Goal: Information Seeking & Learning: Find contact information

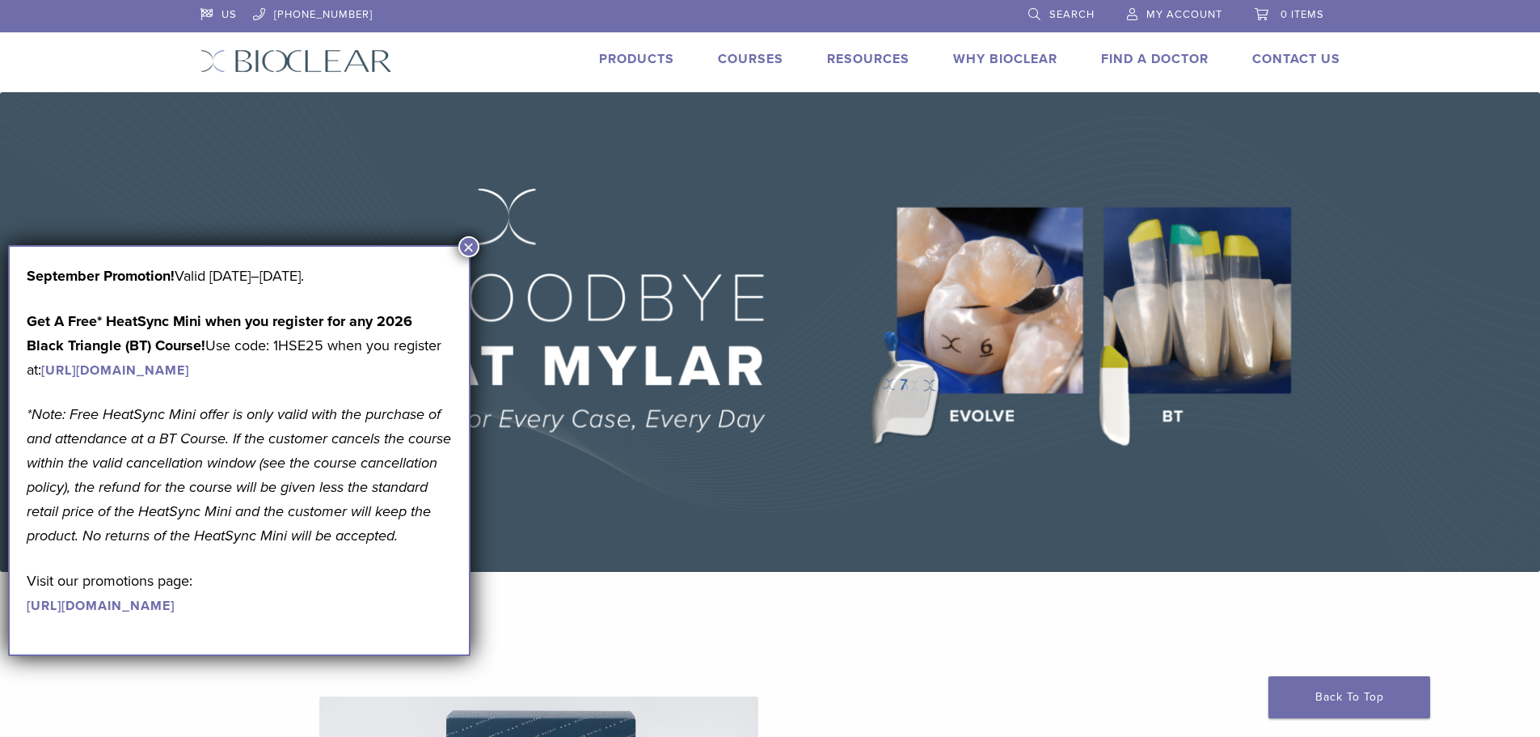
click at [1133, 62] on link "Find A Doctor" at bounding box center [1155, 59] width 108 height 16
click at [1129, 57] on link "Find A Doctor" at bounding box center [1155, 59] width 108 height 16
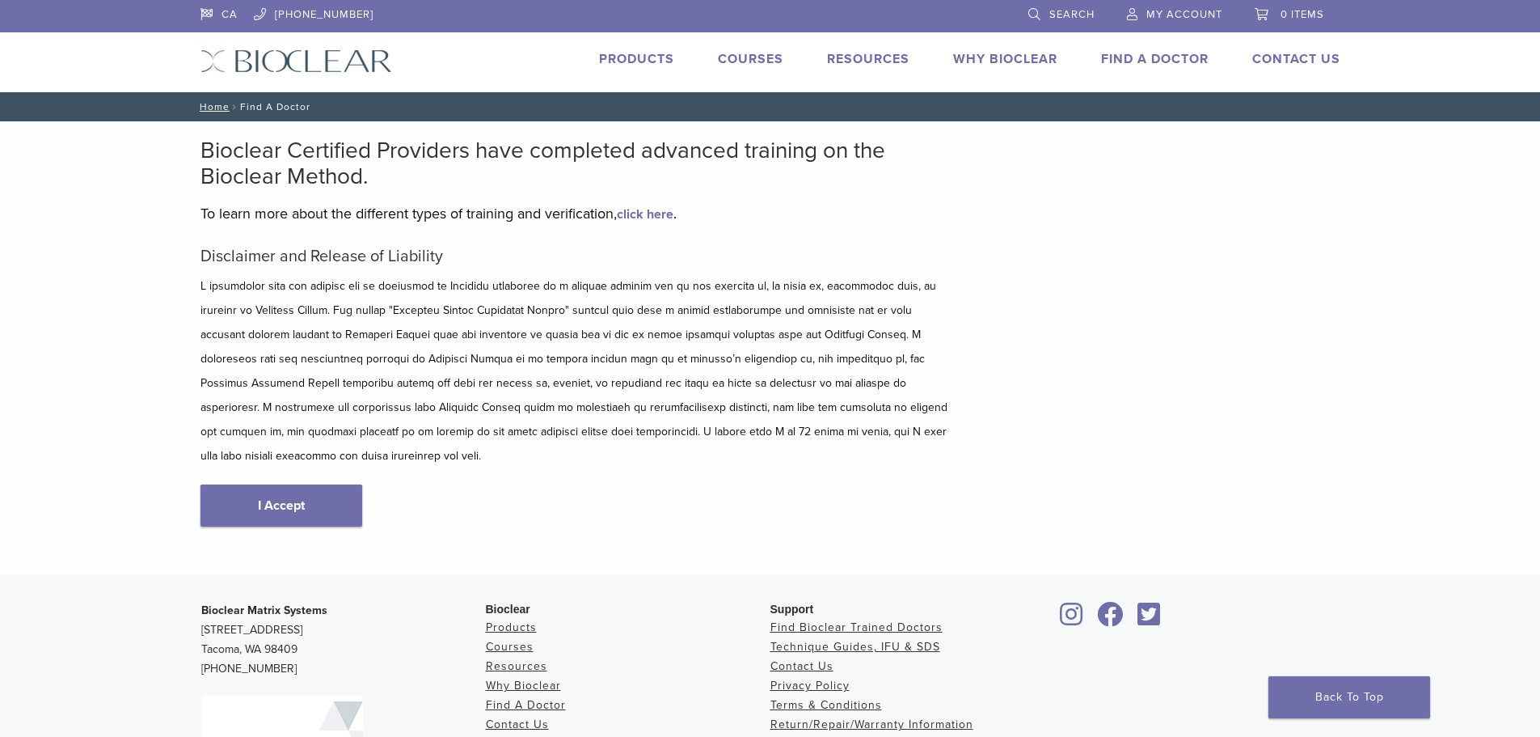
click at [1129, 65] on link "Find A Doctor" at bounding box center [1155, 59] width 108 height 16
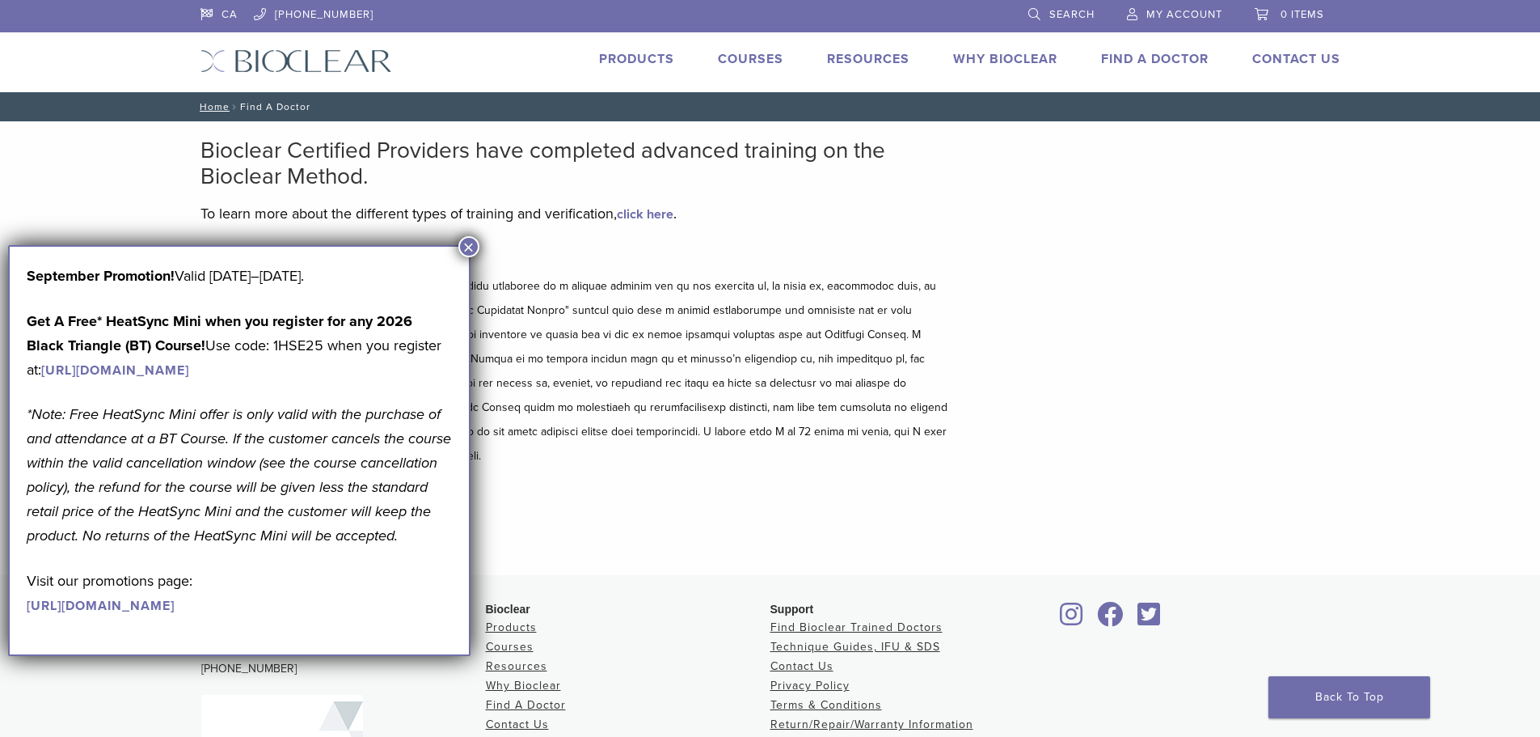
click at [466, 248] on button "×" at bounding box center [468, 246] width 21 height 21
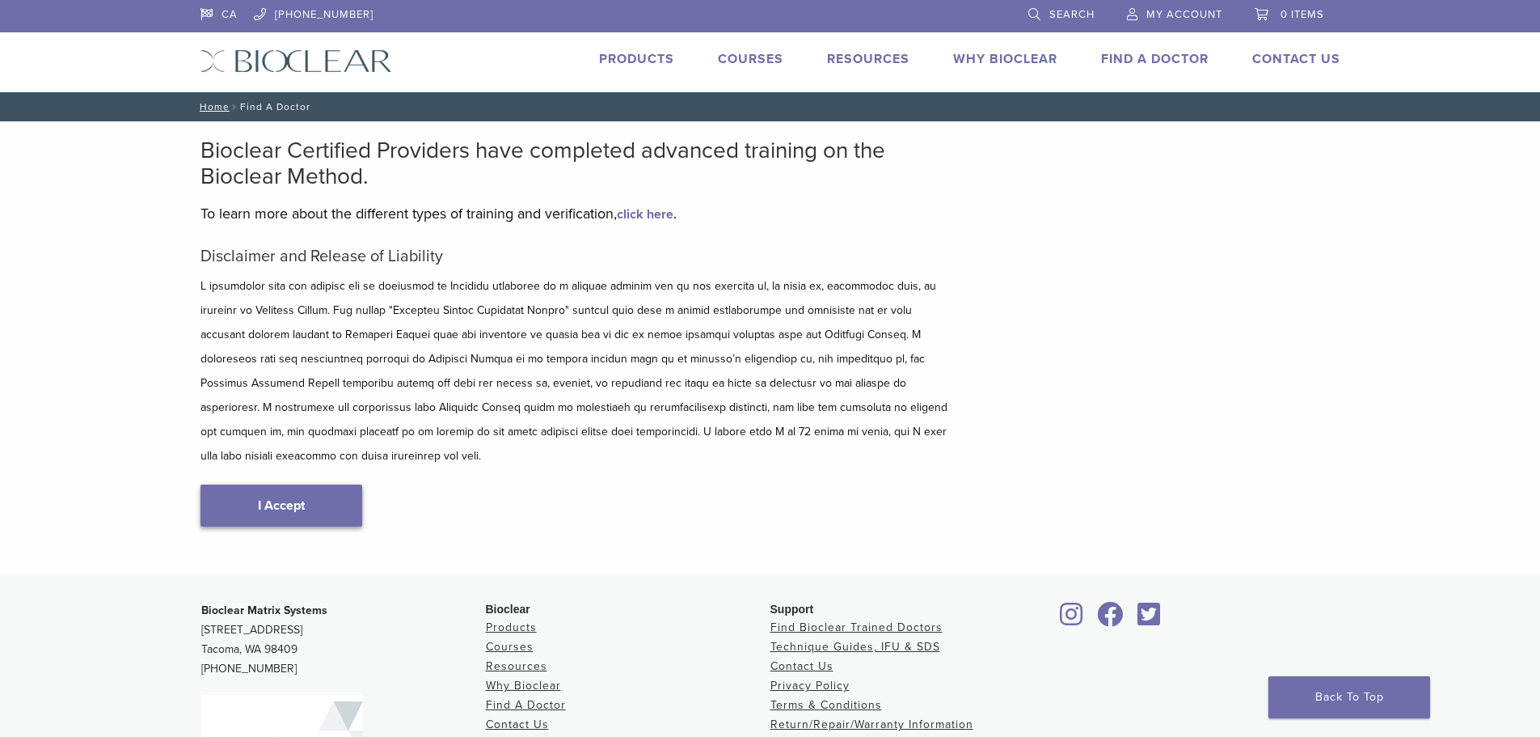
click at [293, 488] on link "I Accept" at bounding box center [282, 505] width 162 height 42
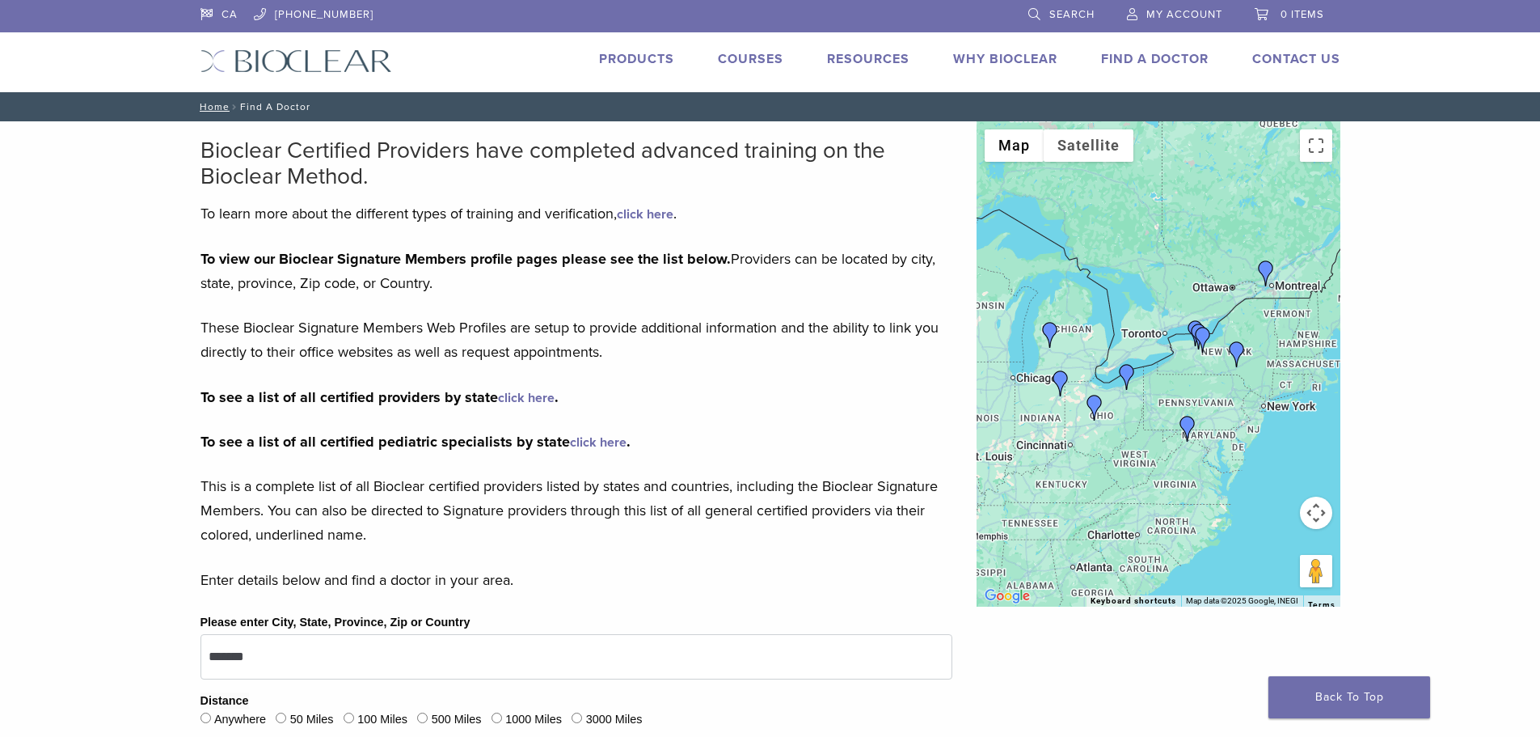
click at [1164, 57] on link "Find A Doctor" at bounding box center [1155, 59] width 108 height 16
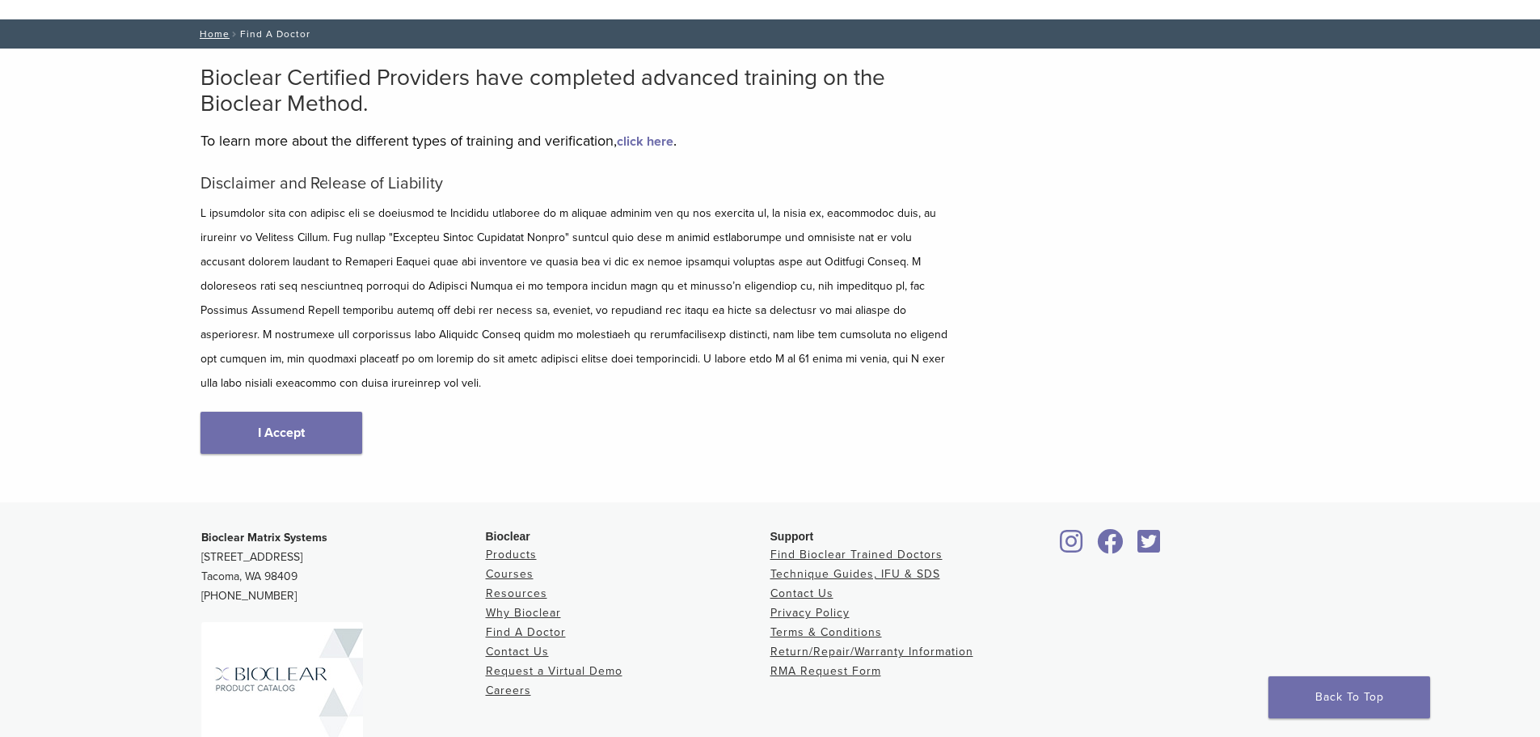
scroll to position [162, 0]
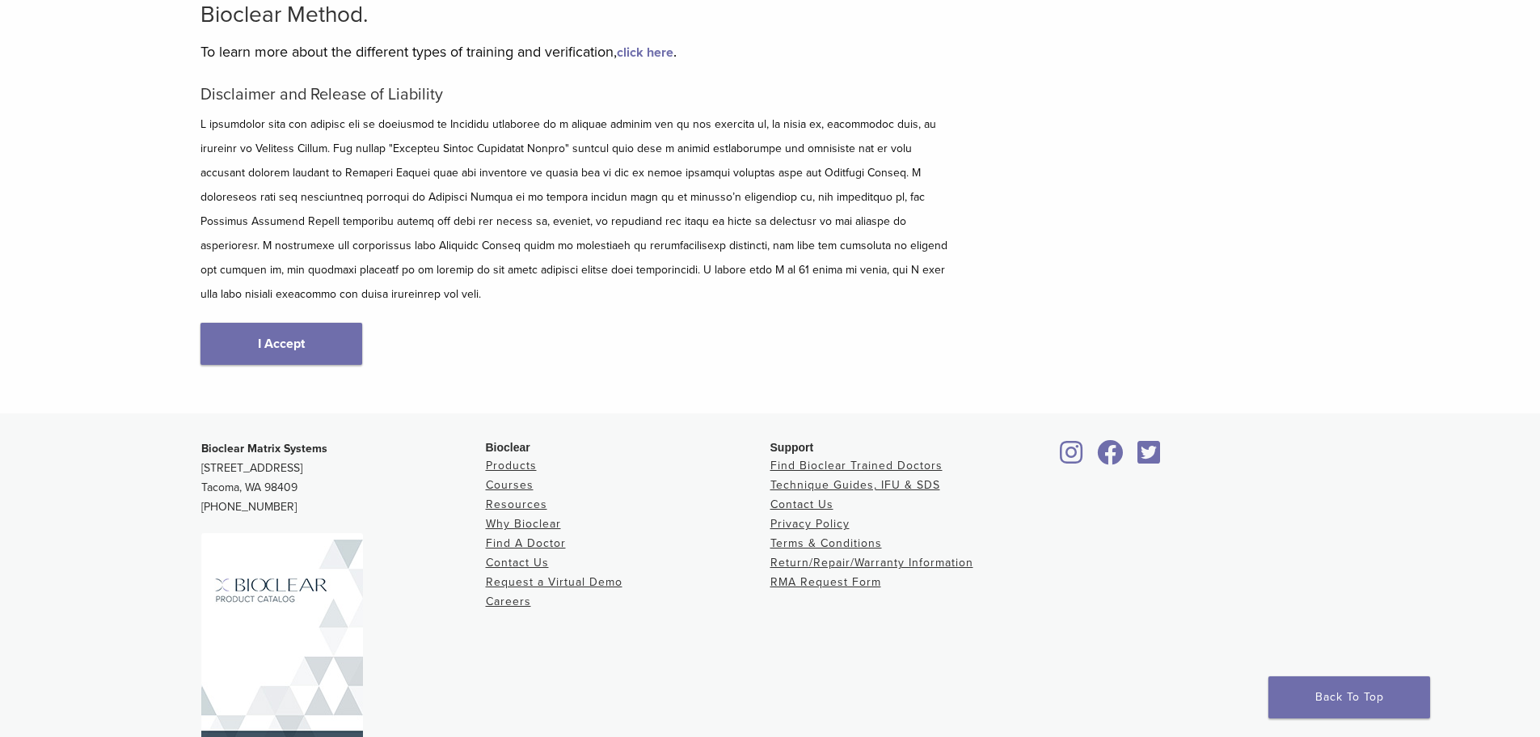
click at [290, 290] on div "Disclaimer and Release of Liability I Accept" at bounding box center [577, 241] width 752 height 313
click at [293, 331] on link "I Accept" at bounding box center [282, 344] width 162 height 42
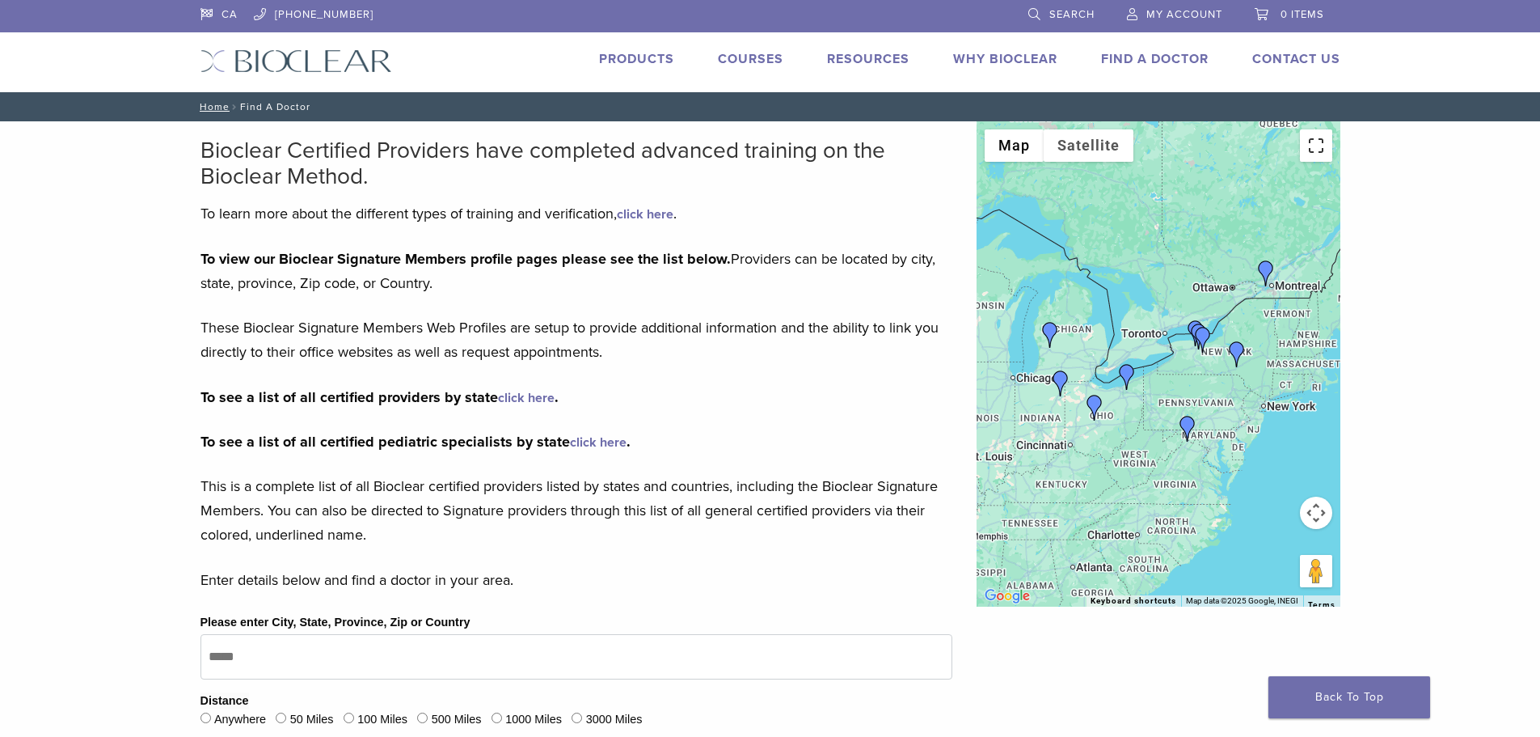
drag, startPoint x: 1317, startPoint y: 149, endPoint x: 956, endPoint y: 319, distance: 398.9
click at [1026, 308] on div "Map Terrain Satellite Labels Keyboard shortcuts Map Data Map data ©2025 Google,…" at bounding box center [1159, 363] width 364 height 485
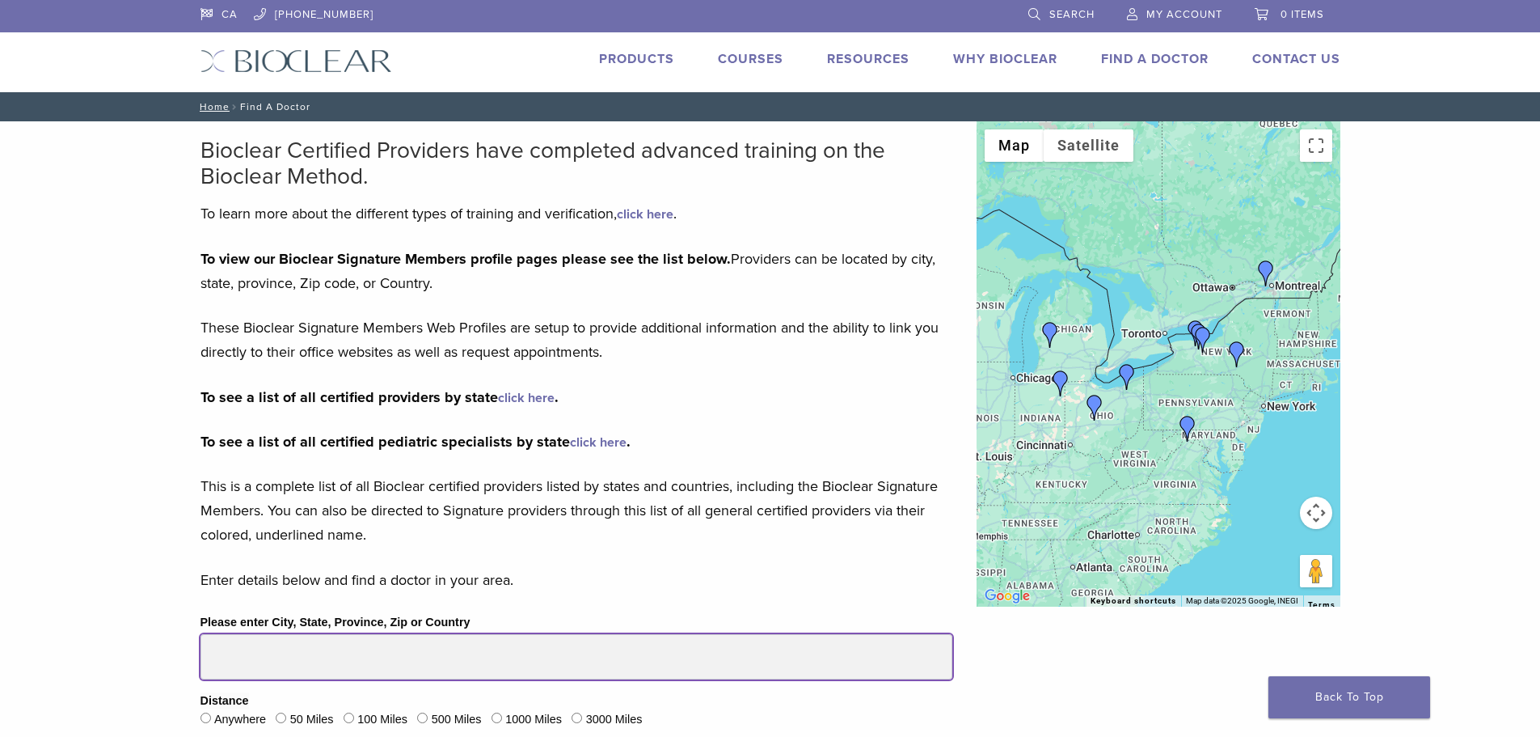
click at [326, 670] on input "Please enter City, State, Province, Zip or Country" at bounding box center [577, 656] width 752 height 45
type input "******"
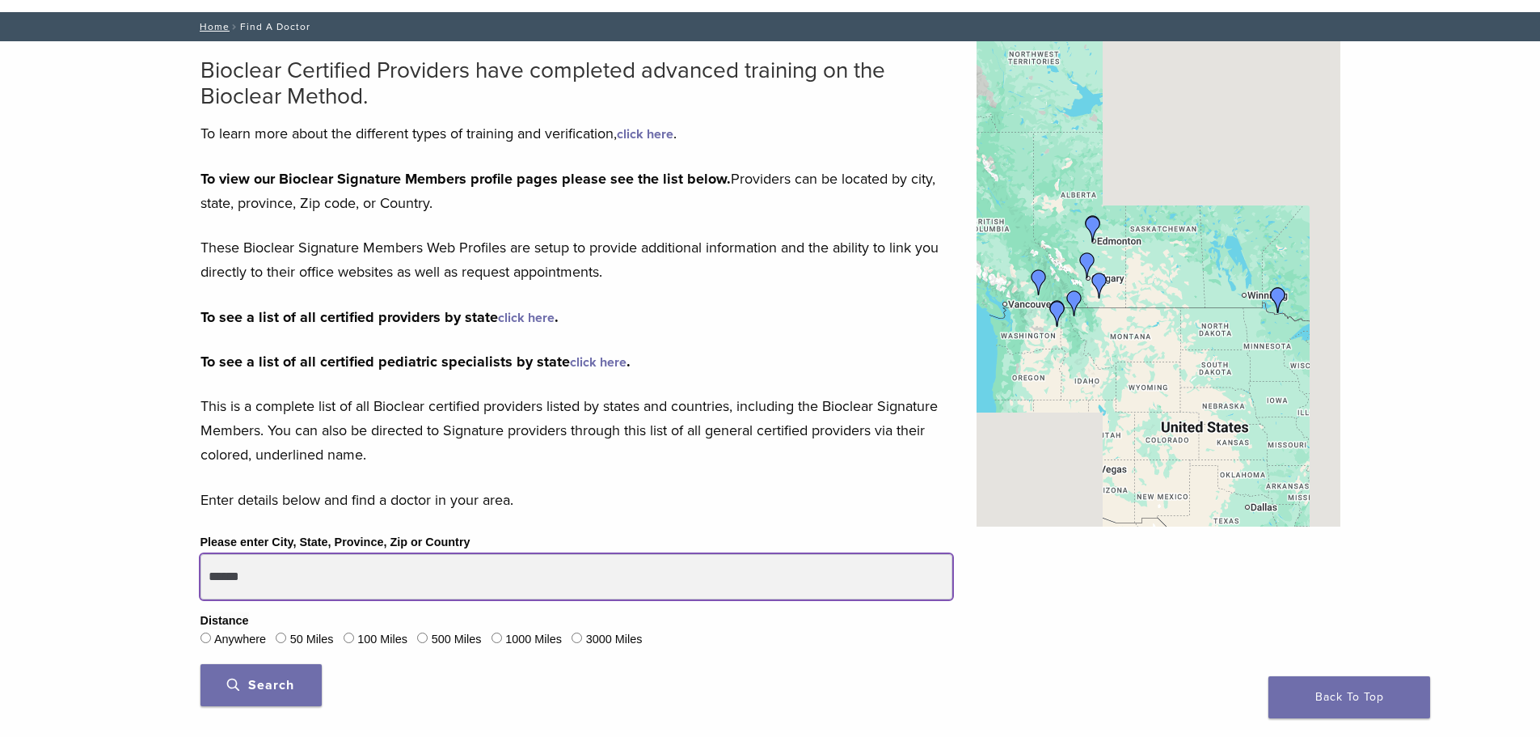
scroll to position [81, 0]
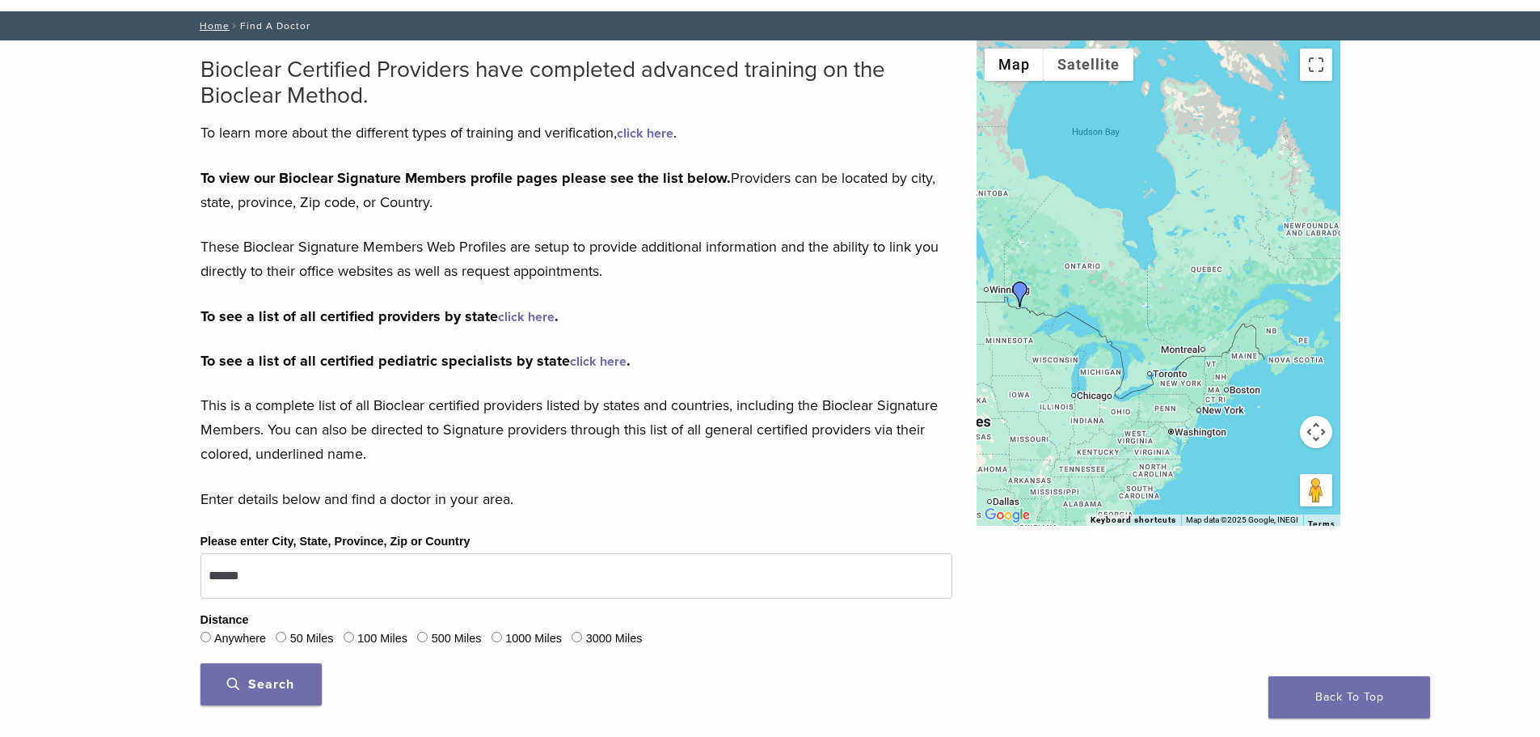
drag, startPoint x: 1174, startPoint y: 424, endPoint x: 910, endPoint y: 420, distance: 263.6
click at [298, 702] on button "Search" at bounding box center [261, 684] width 121 height 42
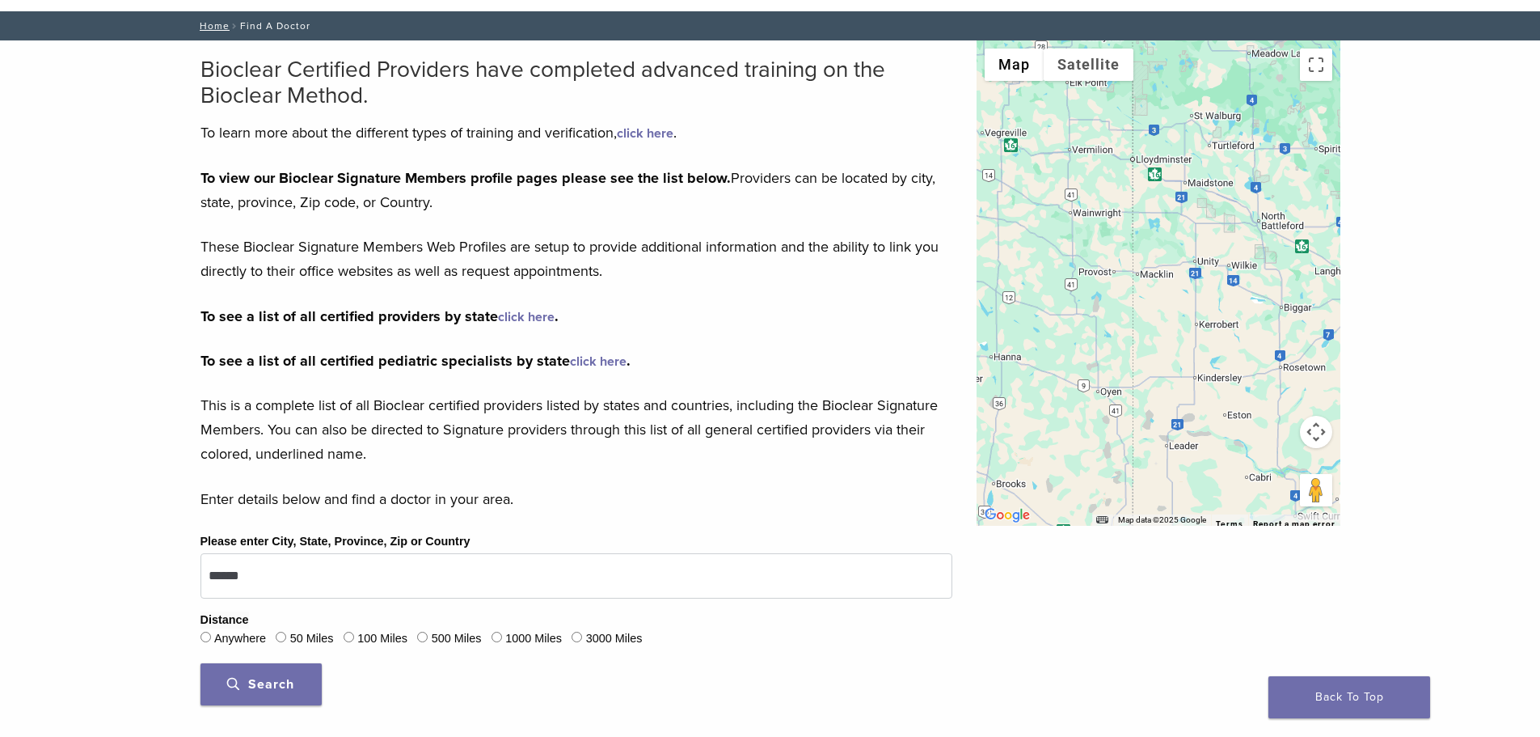
drag, startPoint x: 1172, startPoint y: 353, endPoint x: 931, endPoint y: 346, distance: 241.0
click at [931, 346] on div "Bioclear Certified Providers have completed advanced training on the Bioclear M…" at bounding box center [770, 661] width 1164 height 1242
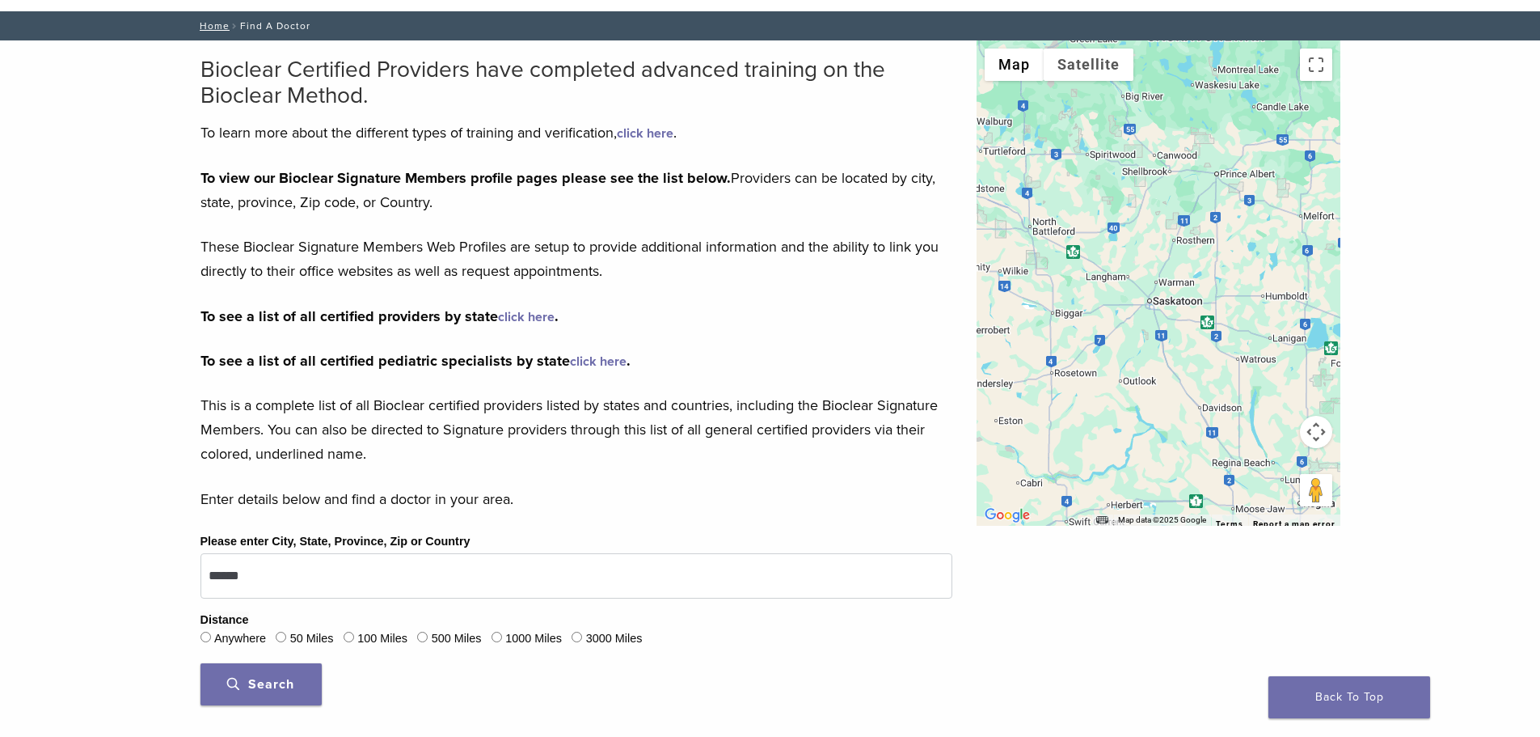
drag, startPoint x: 1079, startPoint y: 382, endPoint x: 921, endPoint y: 378, distance: 157.7
click at [923, 380] on div "Bioclear Certified Providers have completed advanced training on the Bioclear M…" at bounding box center [770, 661] width 1164 height 1242
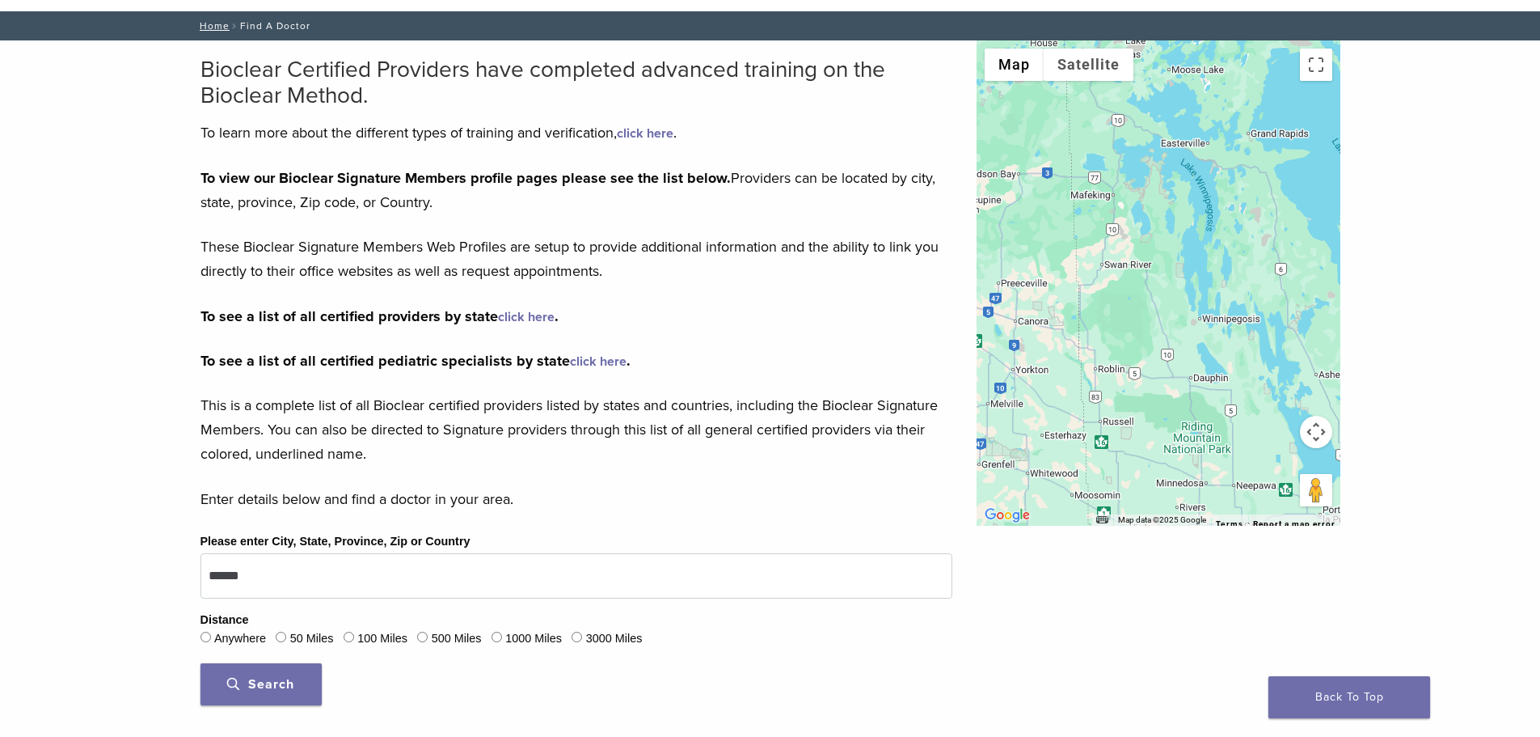
drag, startPoint x: 1282, startPoint y: 375, endPoint x: 956, endPoint y: 344, distance: 327.3
click at [956, 344] on div "Bioclear Certified Providers have completed advanced training on the Bioclear M…" at bounding box center [770, 661] width 1164 height 1242
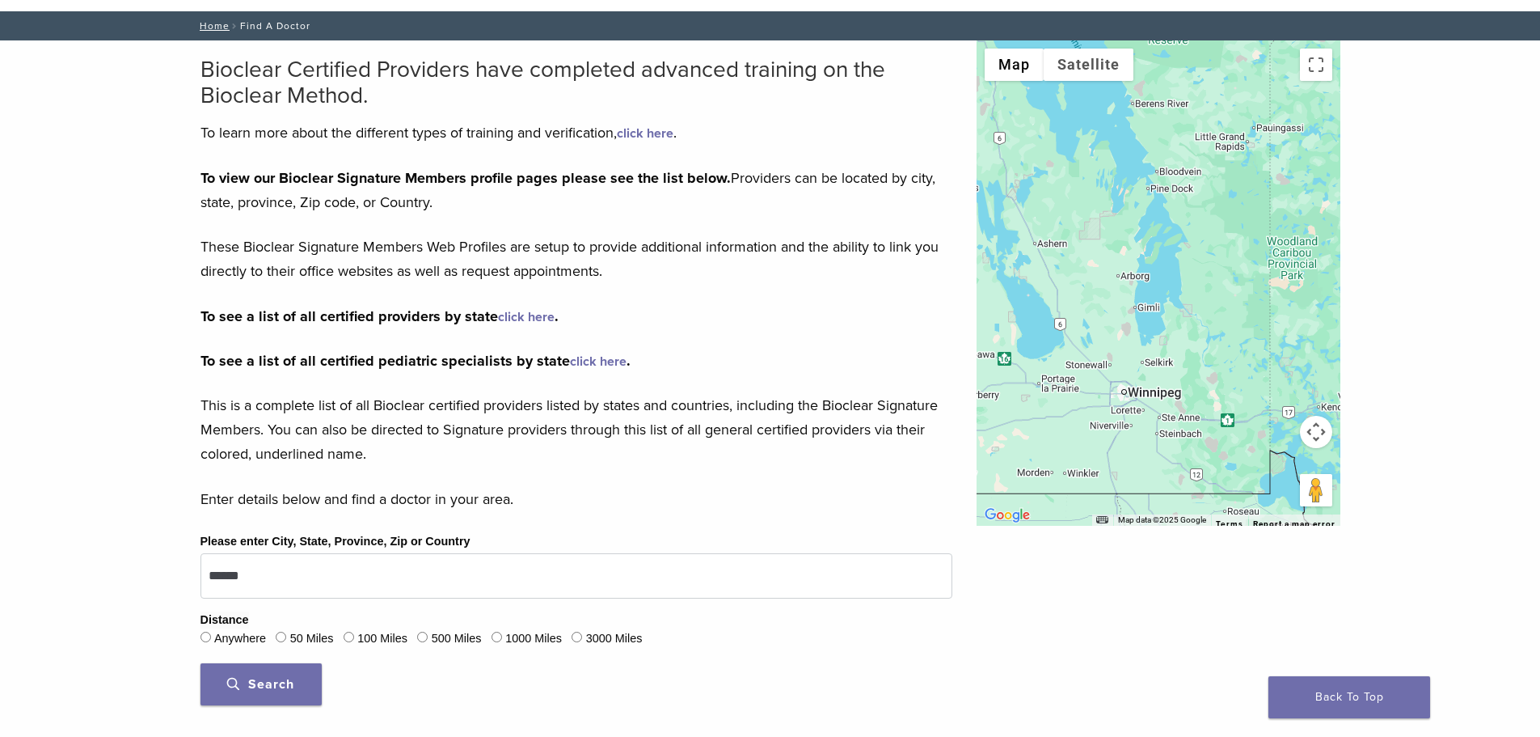
drag, startPoint x: 1292, startPoint y: 394, endPoint x: 1041, endPoint y: 264, distance: 283.1
click at [1041, 264] on div at bounding box center [1159, 282] width 364 height 485
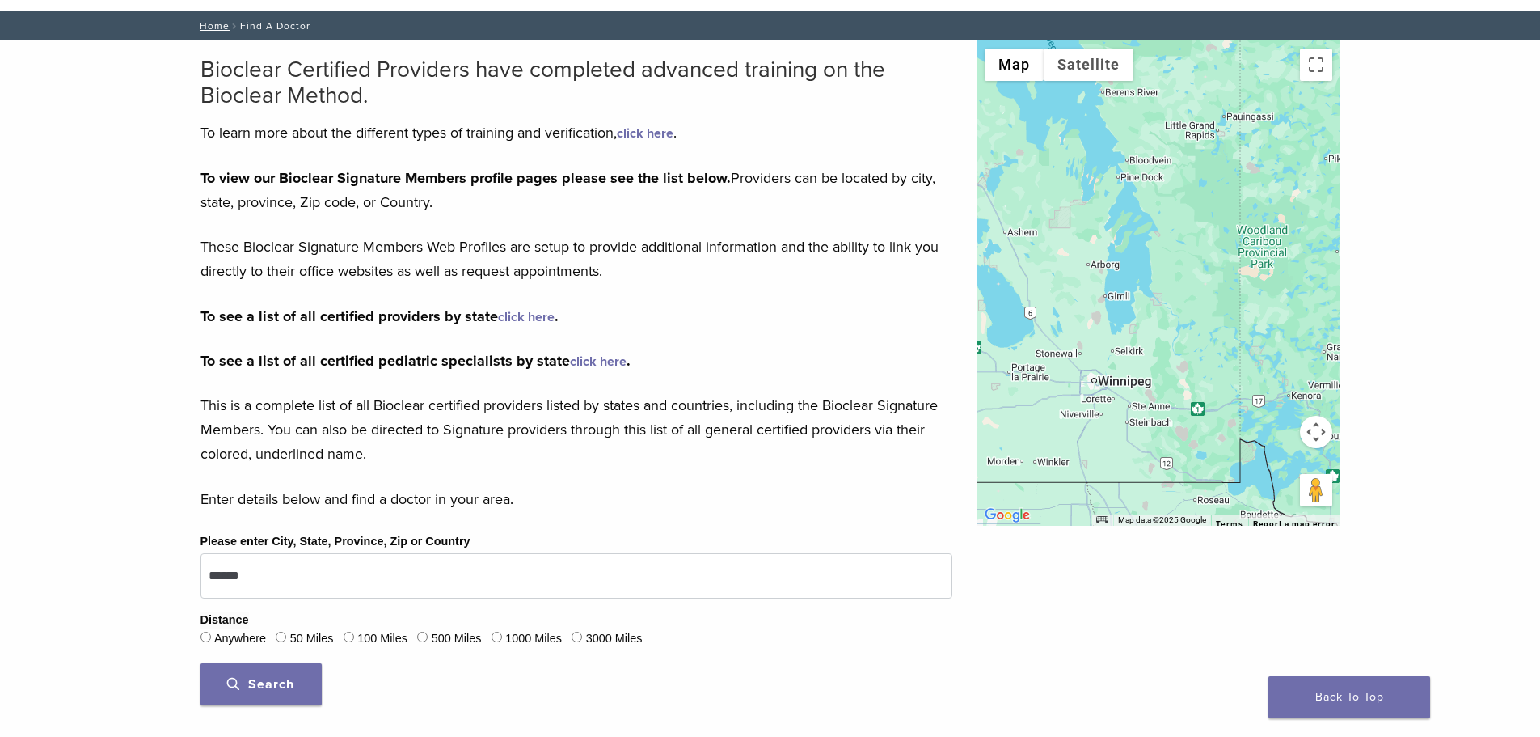
drag, startPoint x: 1273, startPoint y: 326, endPoint x: 1043, endPoint y: 349, distance: 231.6
click at [1043, 349] on div at bounding box center [1159, 282] width 364 height 485
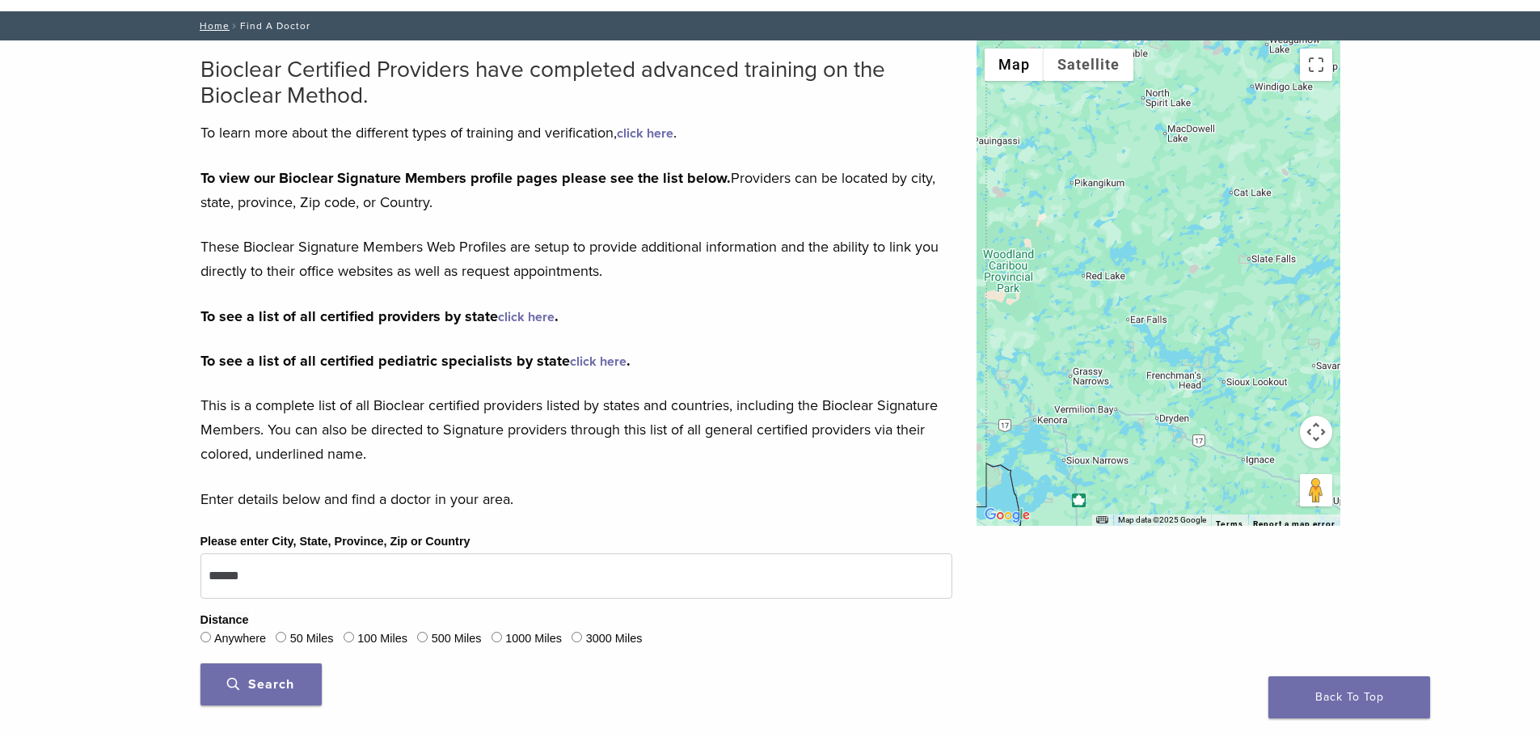
click at [1327, 432] on button "Map camera controls" at bounding box center [1316, 432] width 32 height 32
click at [1326, 432] on button "Map camera controls" at bounding box center [1316, 432] width 32 height 32
click at [1277, 429] on button "Move right" at bounding box center [1276, 432] width 32 height 32
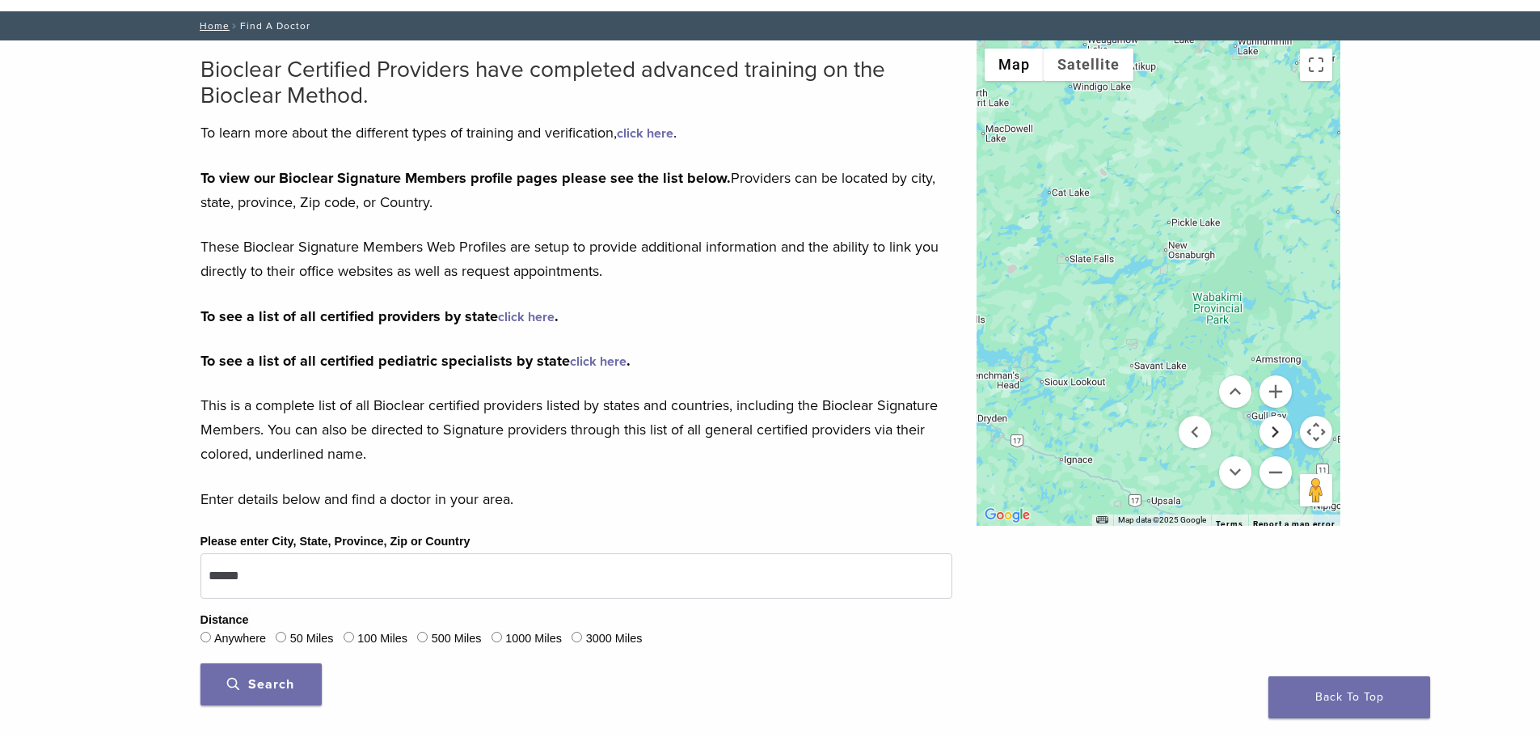
click at [1277, 429] on button "Move right" at bounding box center [1276, 432] width 32 height 32
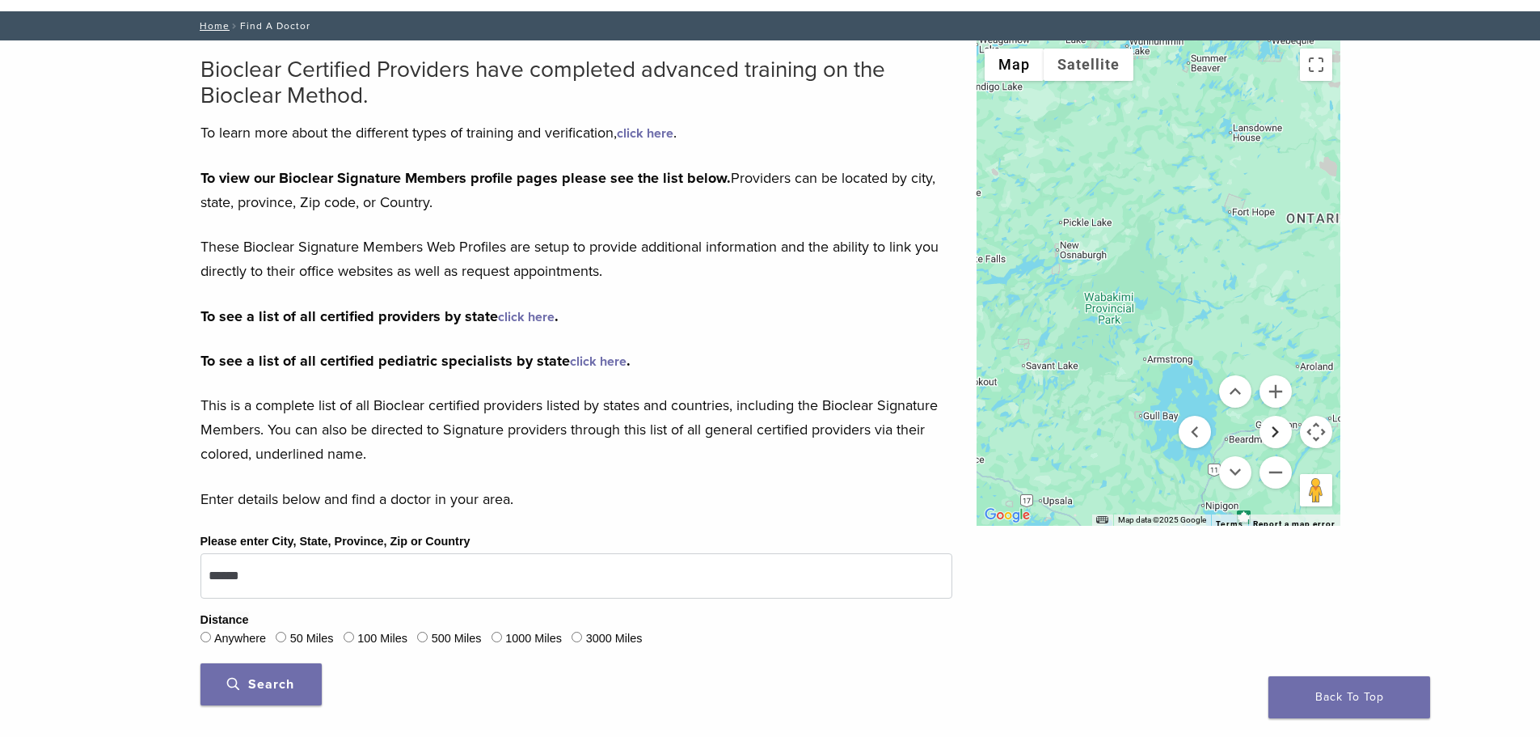
click at [1277, 429] on button "Move right" at bounding box center [1276, 432] width 32 height 32
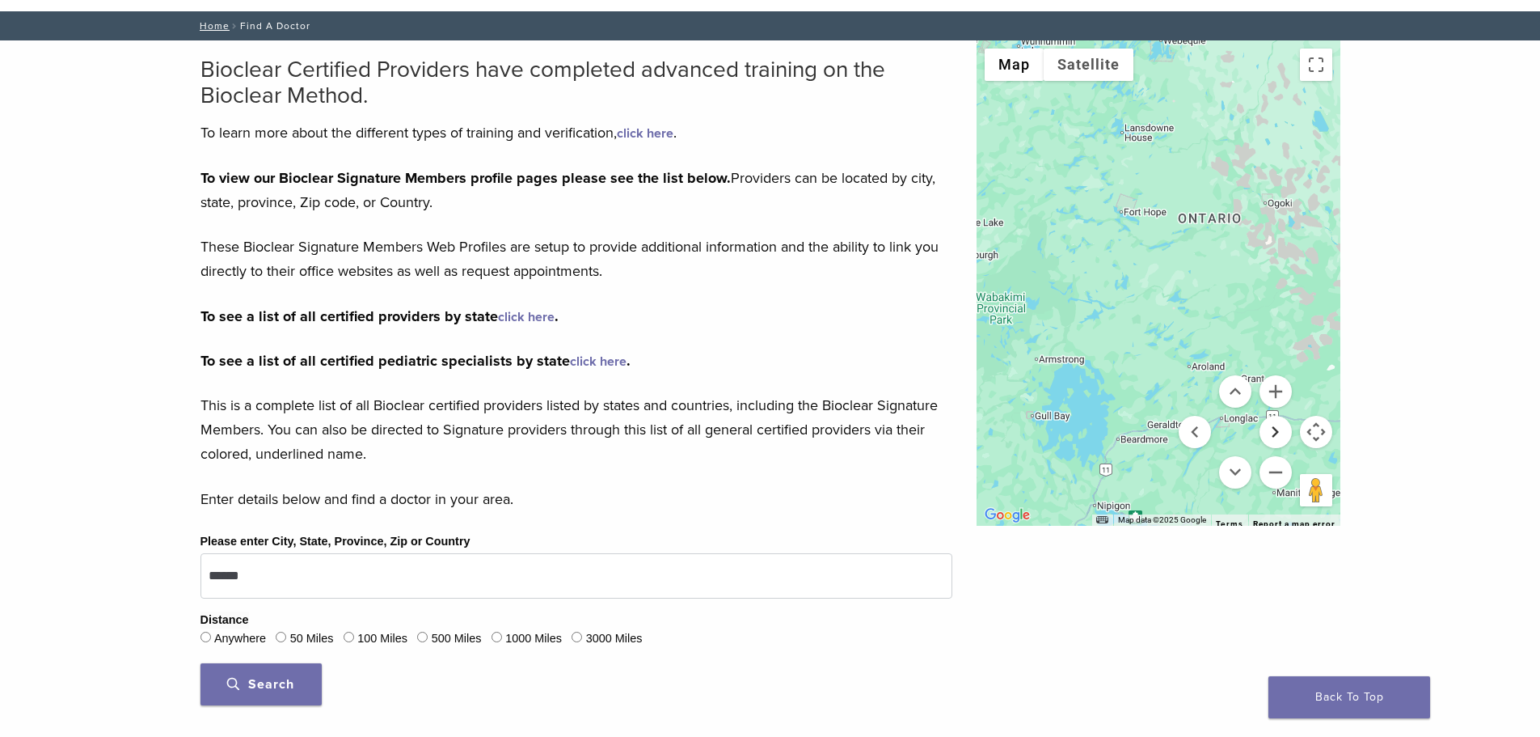
click at [1277, 429] on button "Move right" at bounding box center [1276, 432] width 32 height 32
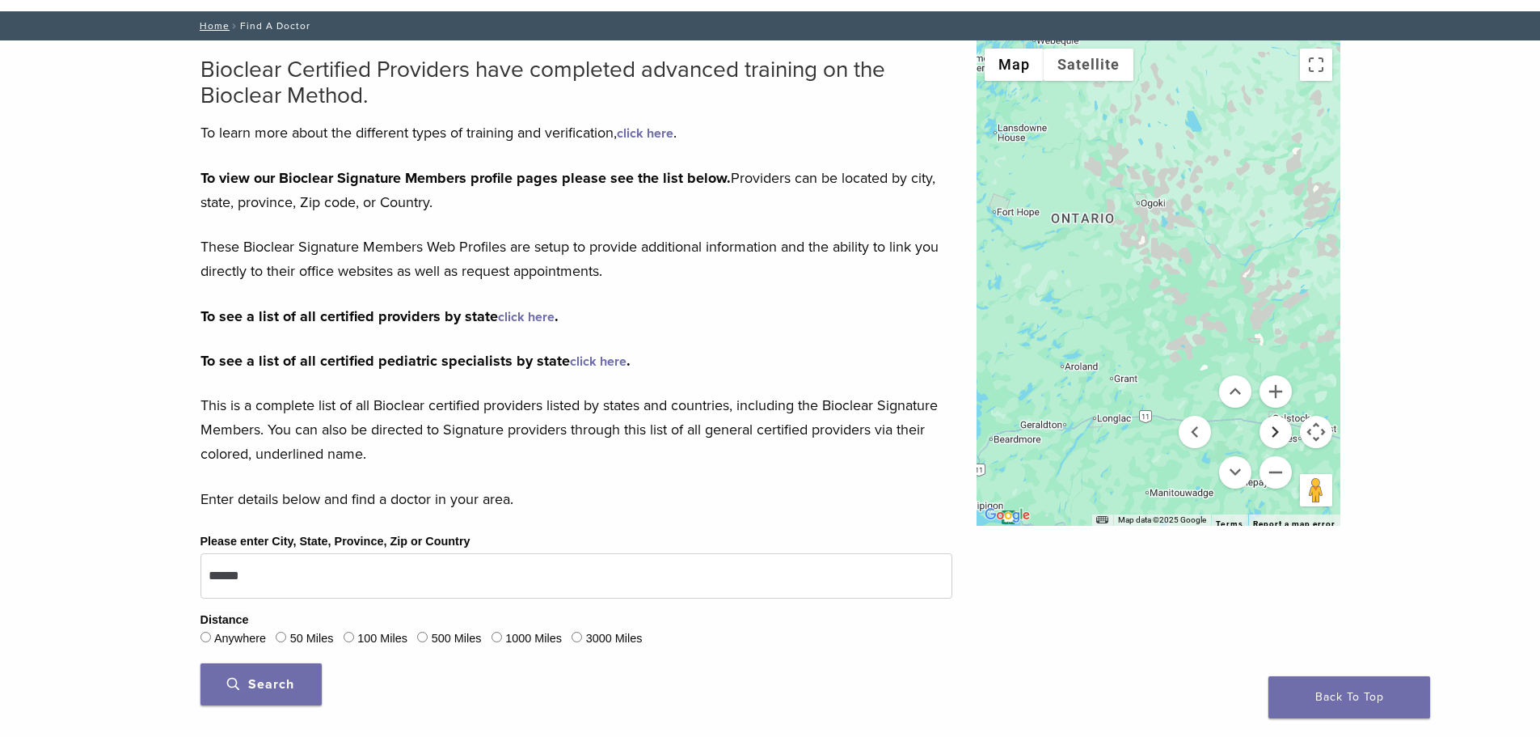
click at [1277, 429] on button "Move right" at bounding box center [1276, 432] width 32 height 32
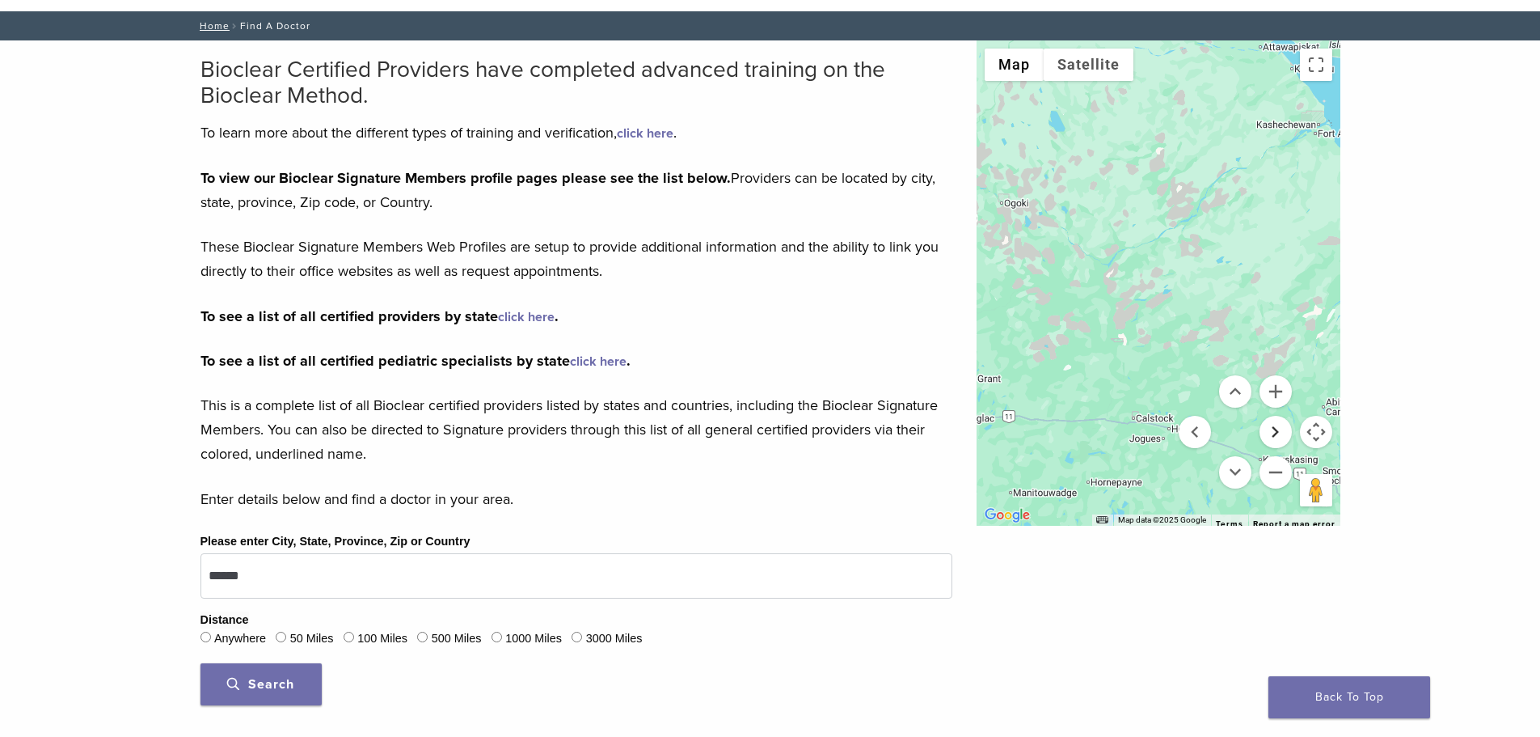
click at [1277, 429] on button "Move right" at bounding box center [1276, 432] width 32 height 32
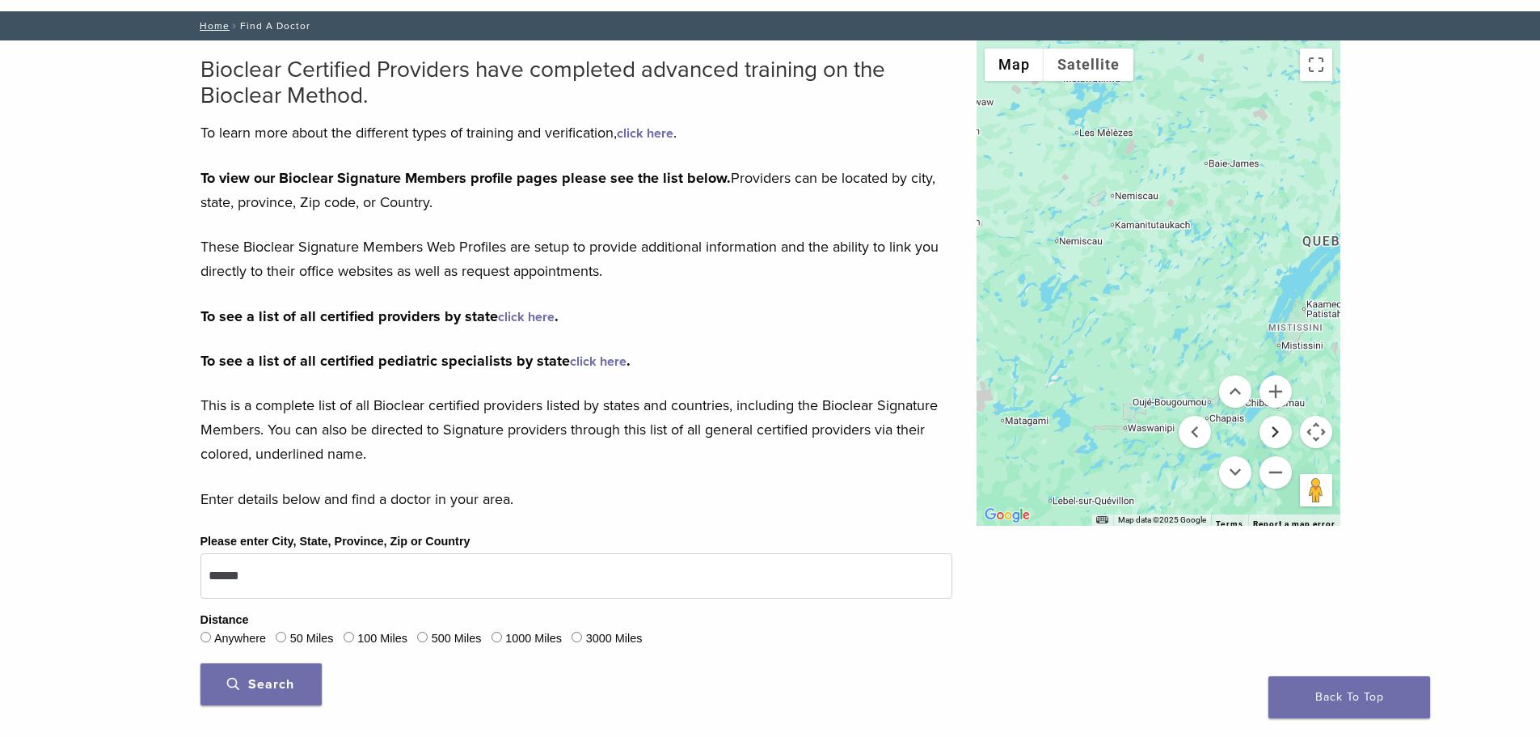
click at [1277, 429] on button "Move right" at bounding box center [1276, 432] width 32 height 32
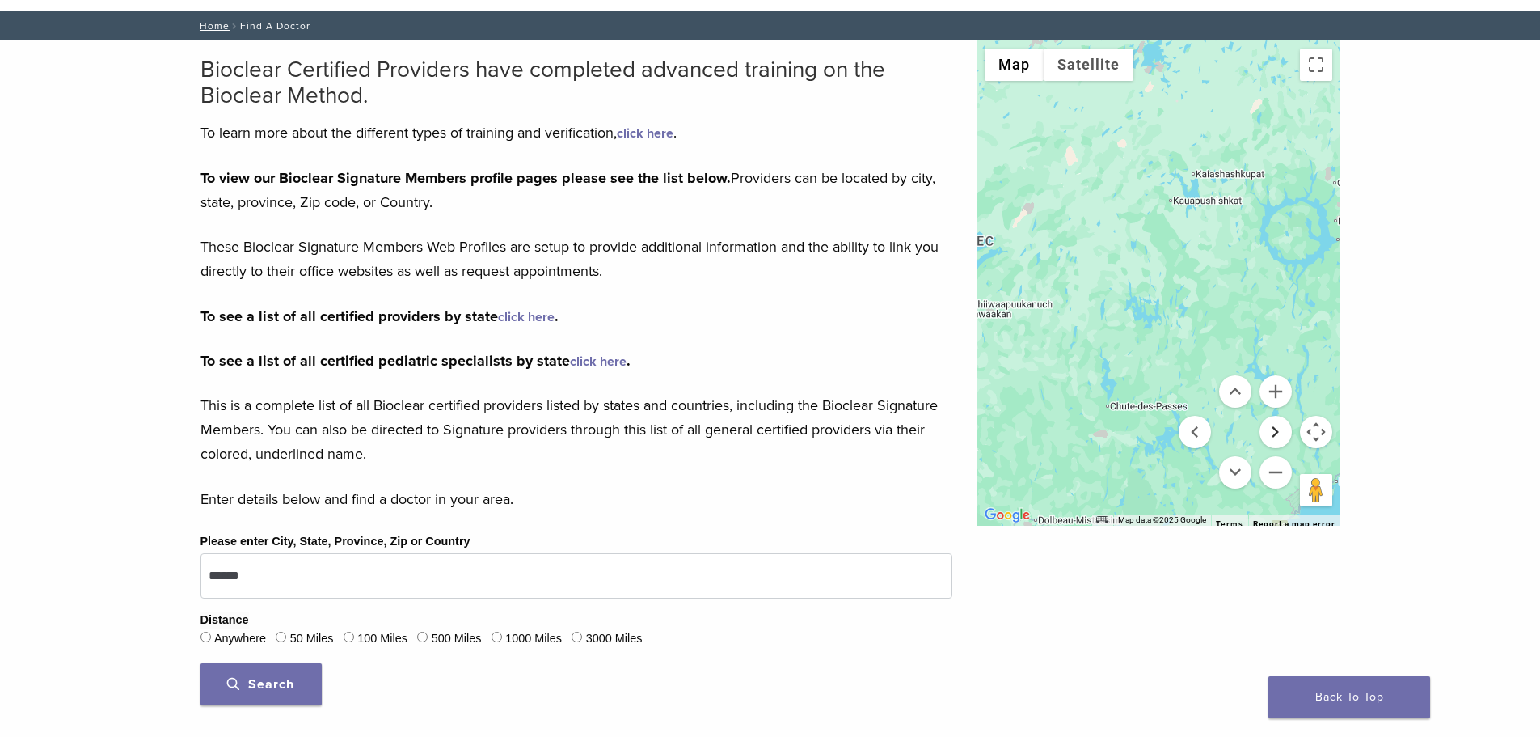
click at [1277, 429] on button "Move right" at bounding box center [1276, 432] width 32 height 32
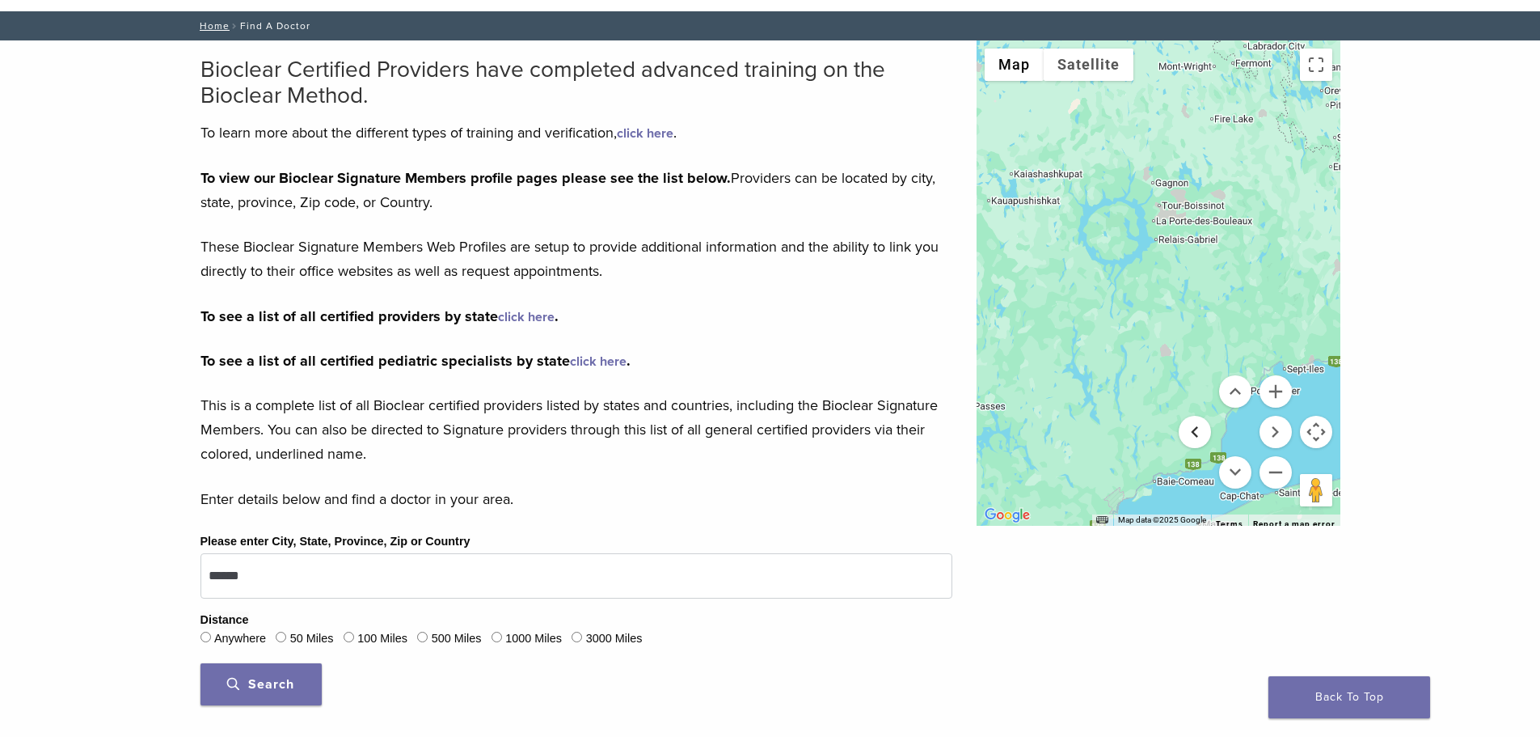
click at [1199, 434] on button "Move left" at bounding box center [1195, 432] width 32 height 32
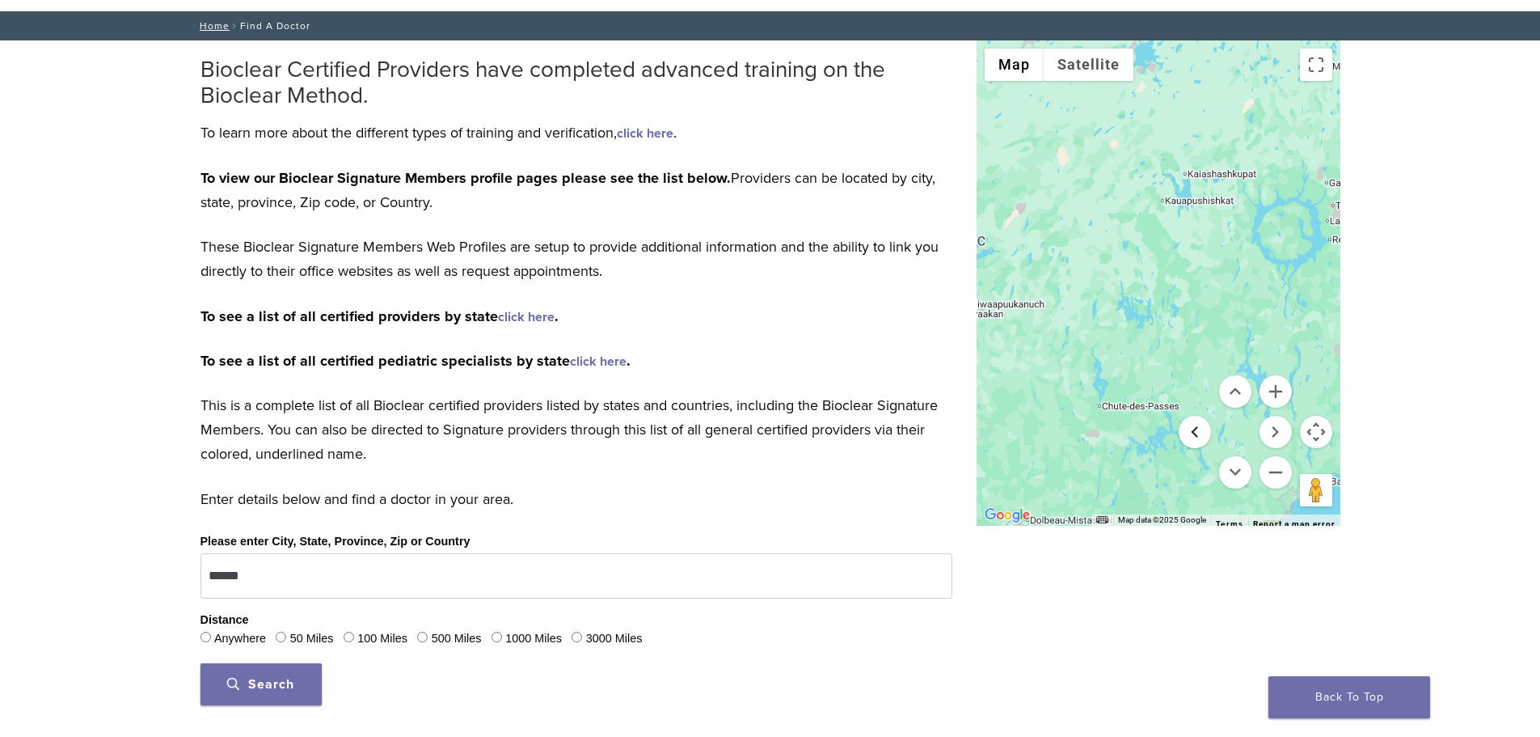
click at [1199, 434] on button "Move left" at bounding box center [1195, 432] width 32 height 32
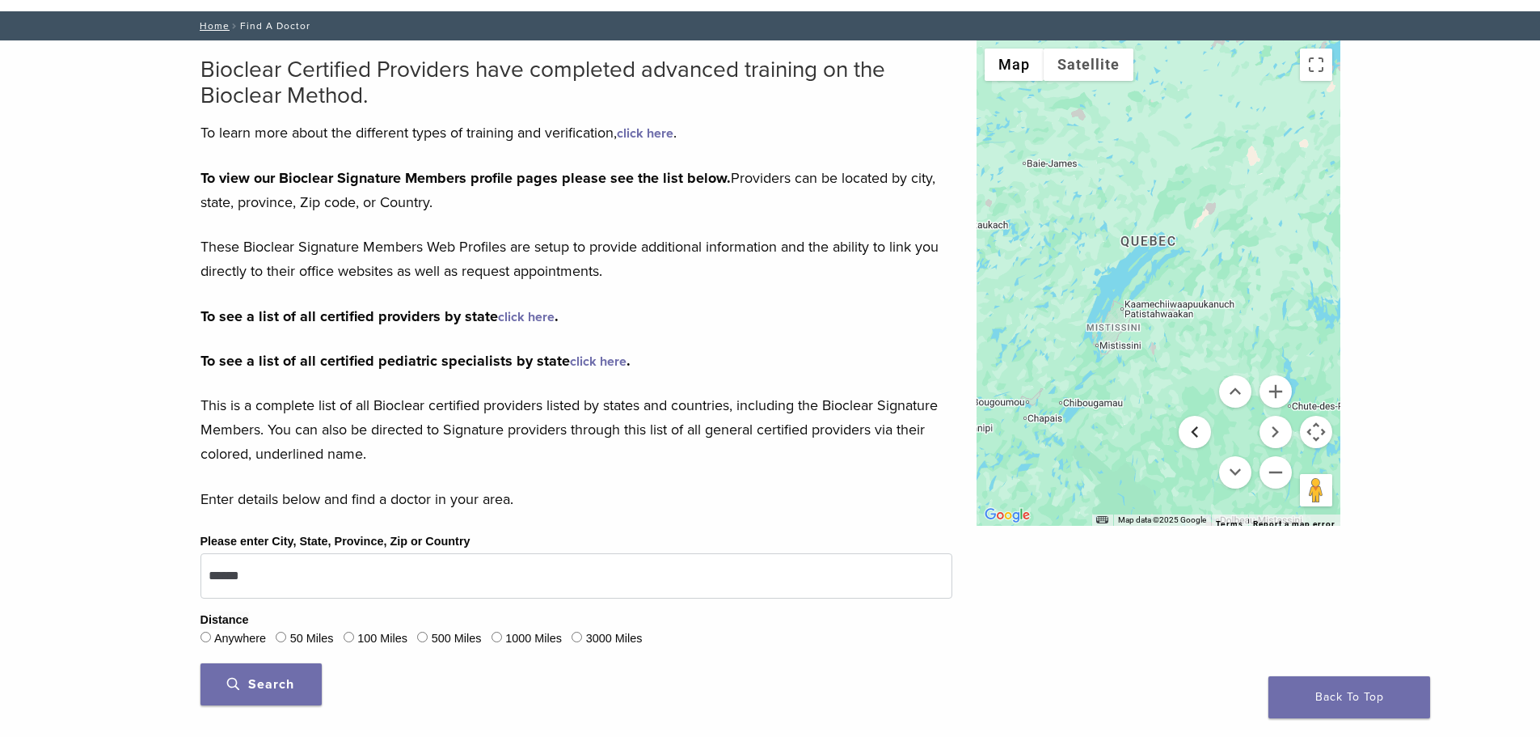
click at [1199, 434] on button "Move left" at bounding box center [1195, 432] width 32 height 32
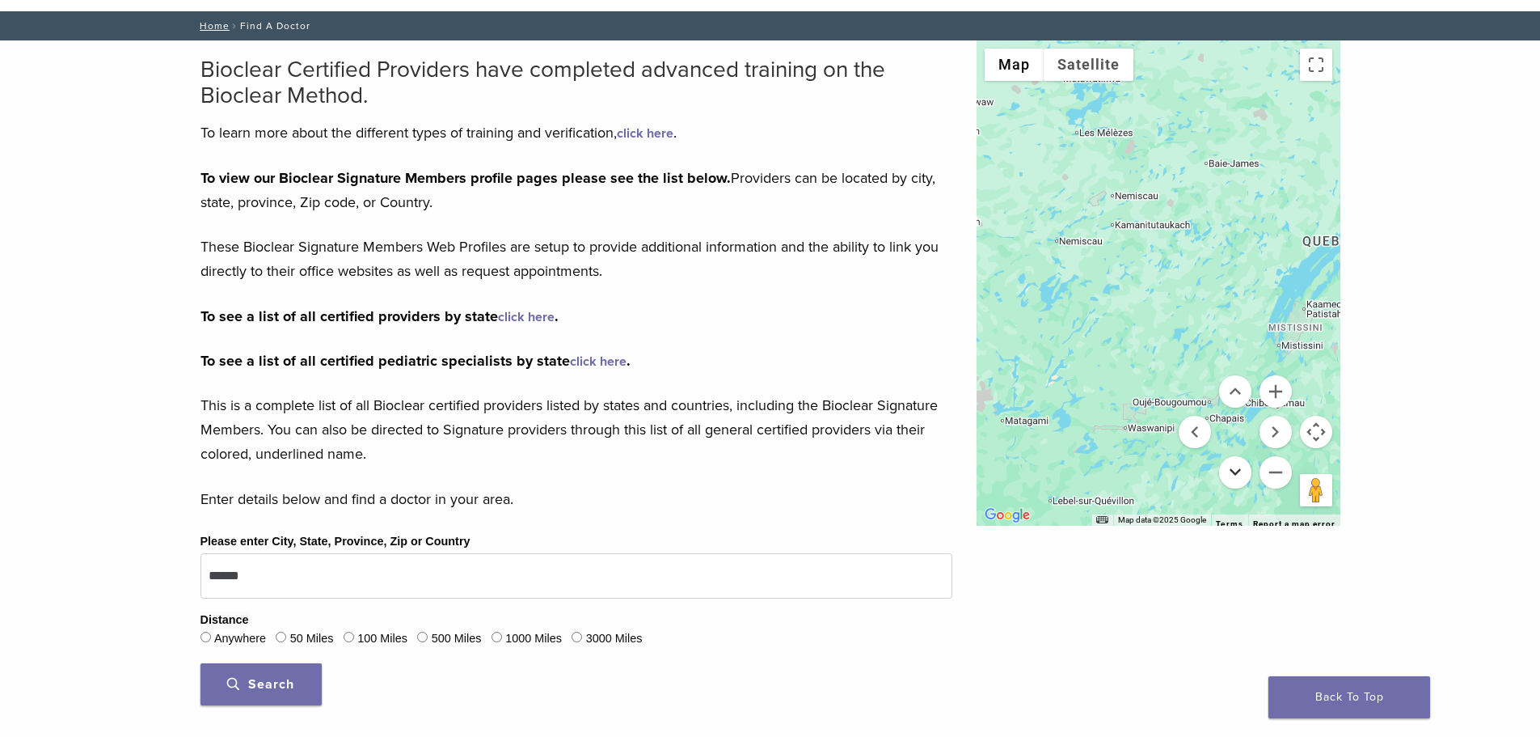
click at [1233, 476] on button "Move down" at bounding box center [1235, 472] width 32 height 32
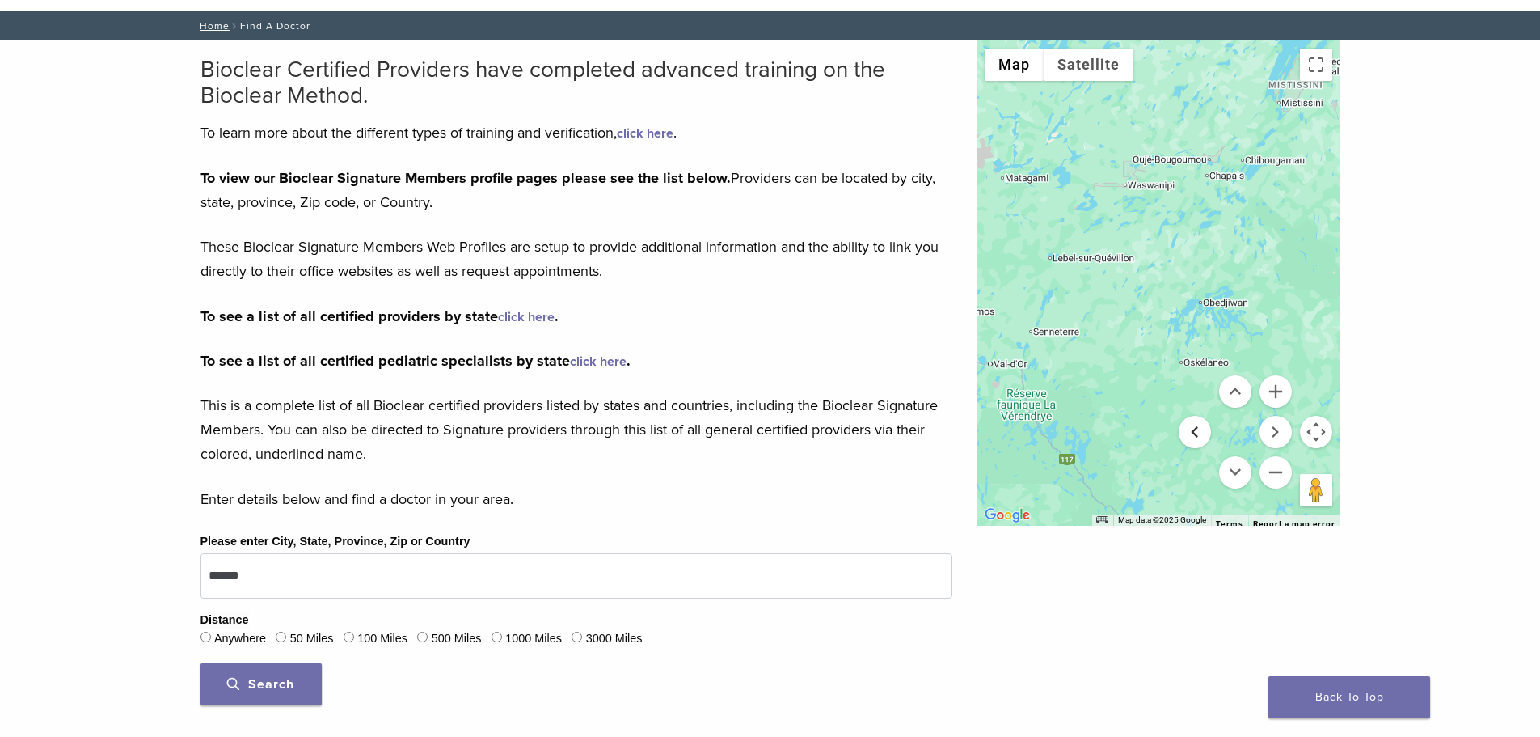
click at [1201, 437] on button "Move left" at bounding box center [1195, 432] width 32 height 32
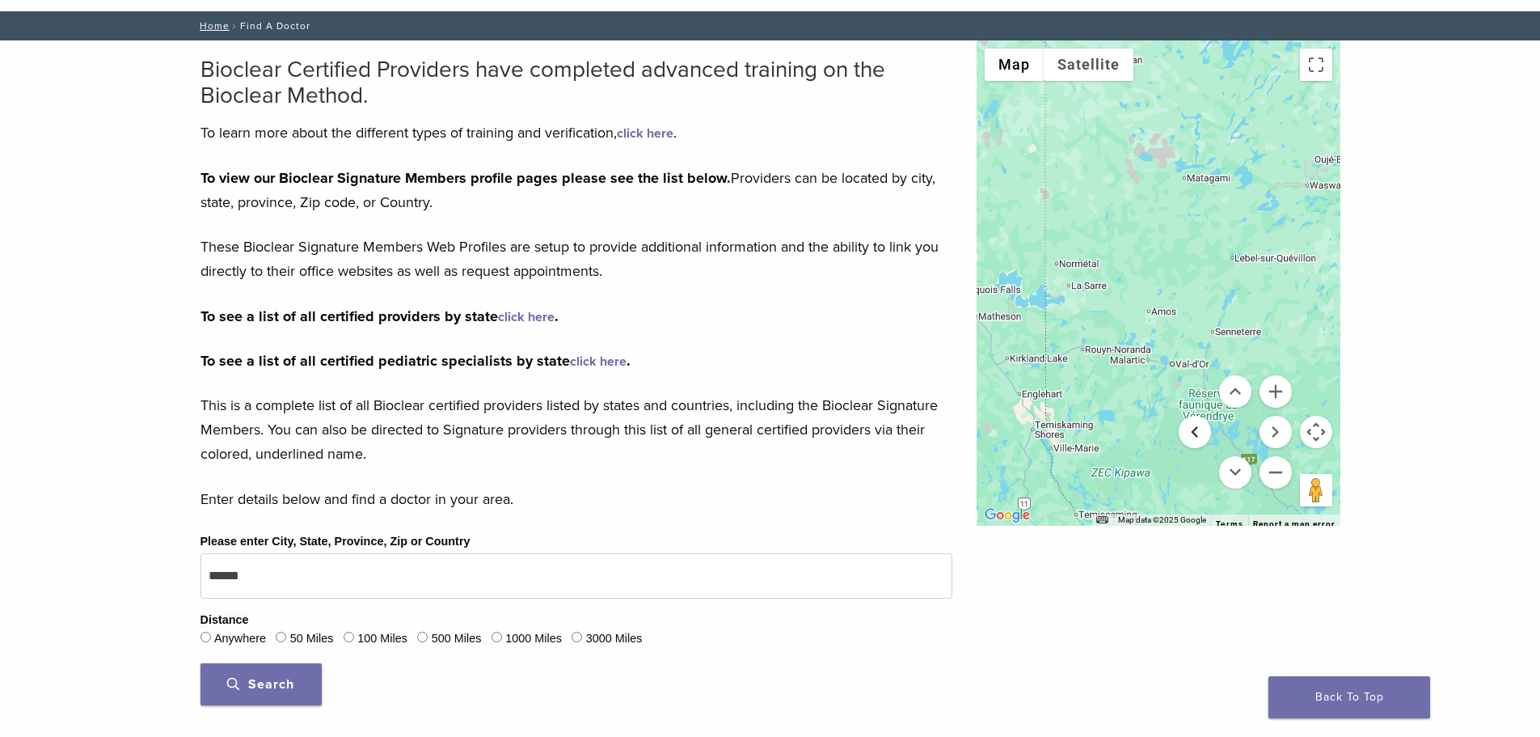
click at [1201, 437] on button "Move left" at bounding box center [1195, 432] width 32 height 32
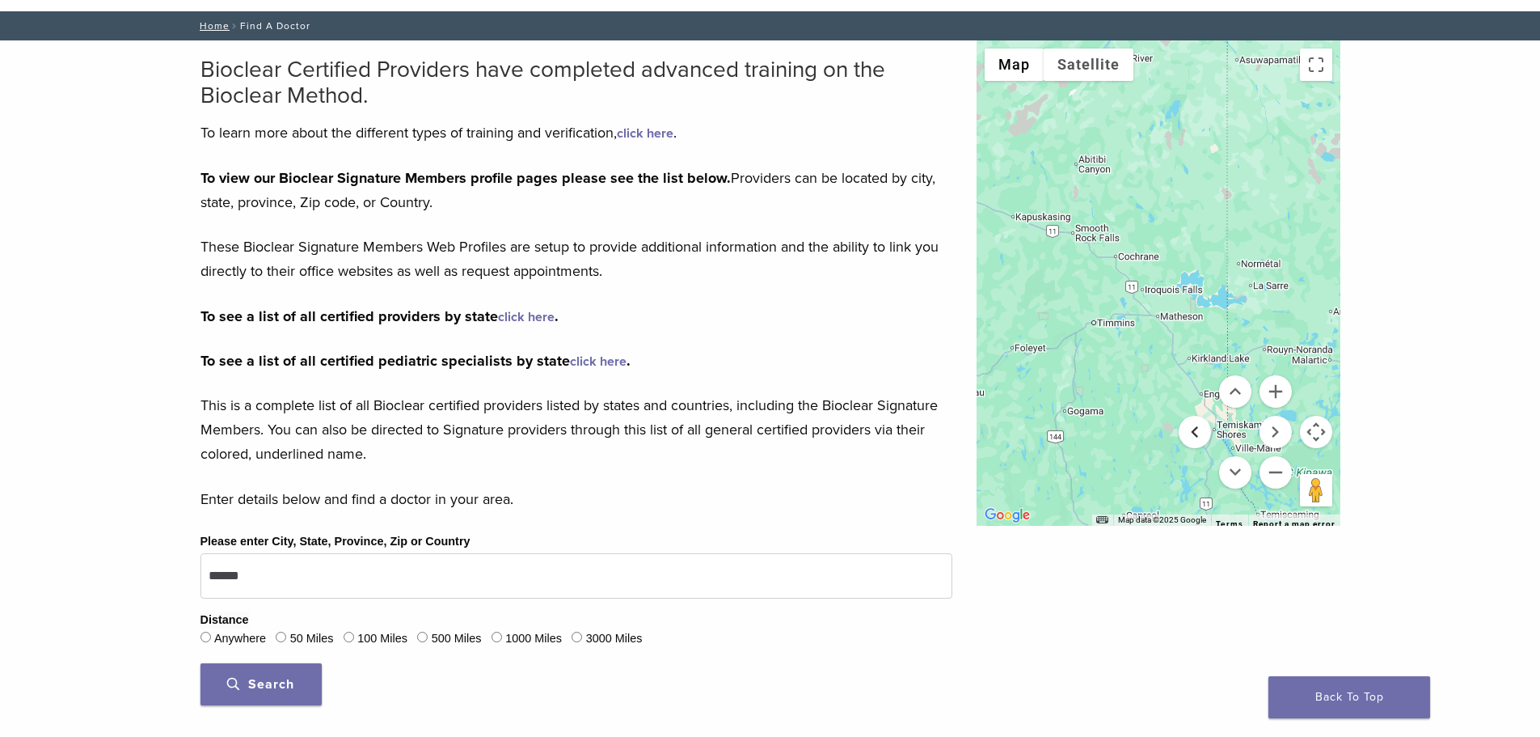
click at [1201, 437] on button "Move left" at bounding box center [1195, 432] width 32 height 32
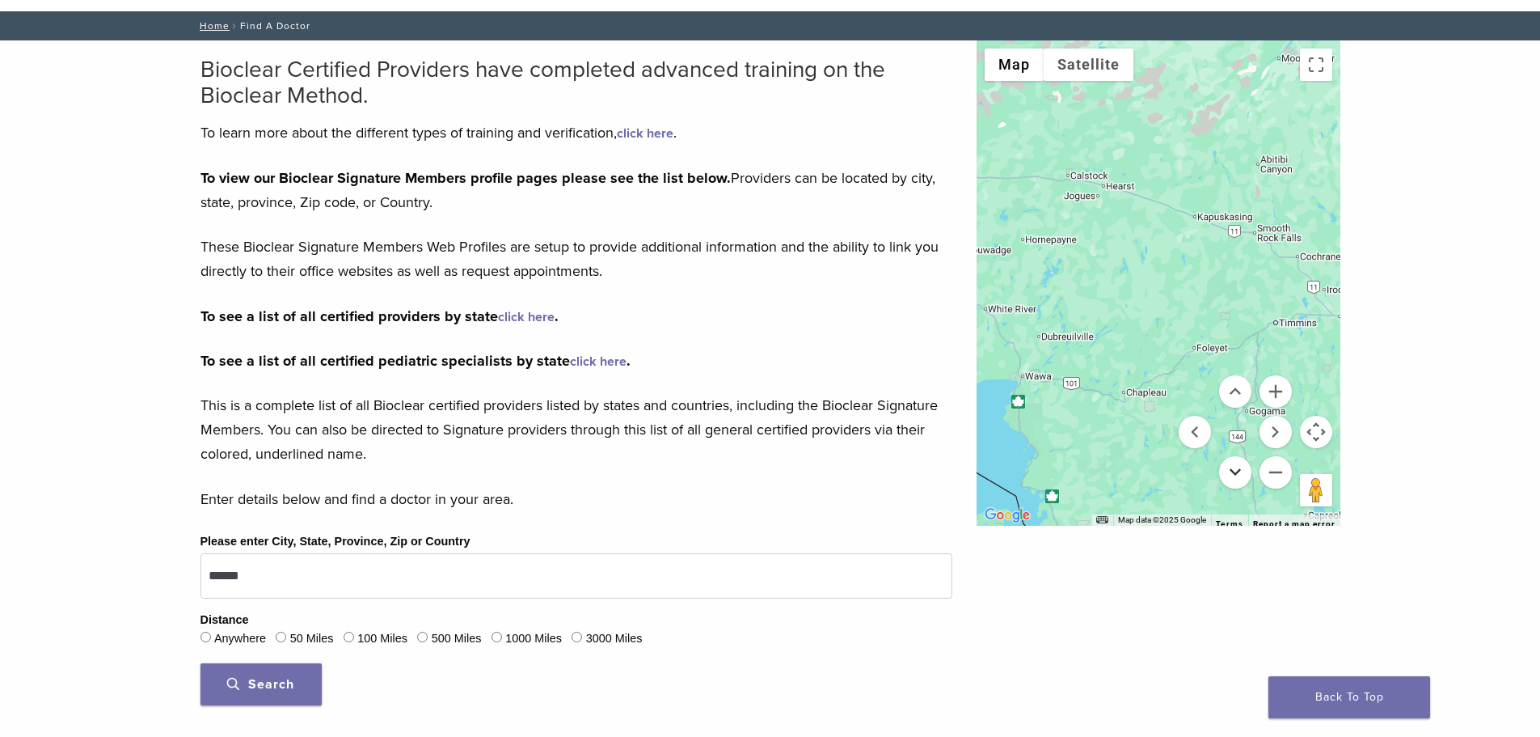
click at [1233, 469] on button "Move down" at bounding box center [1235, 472] width 32 height 32
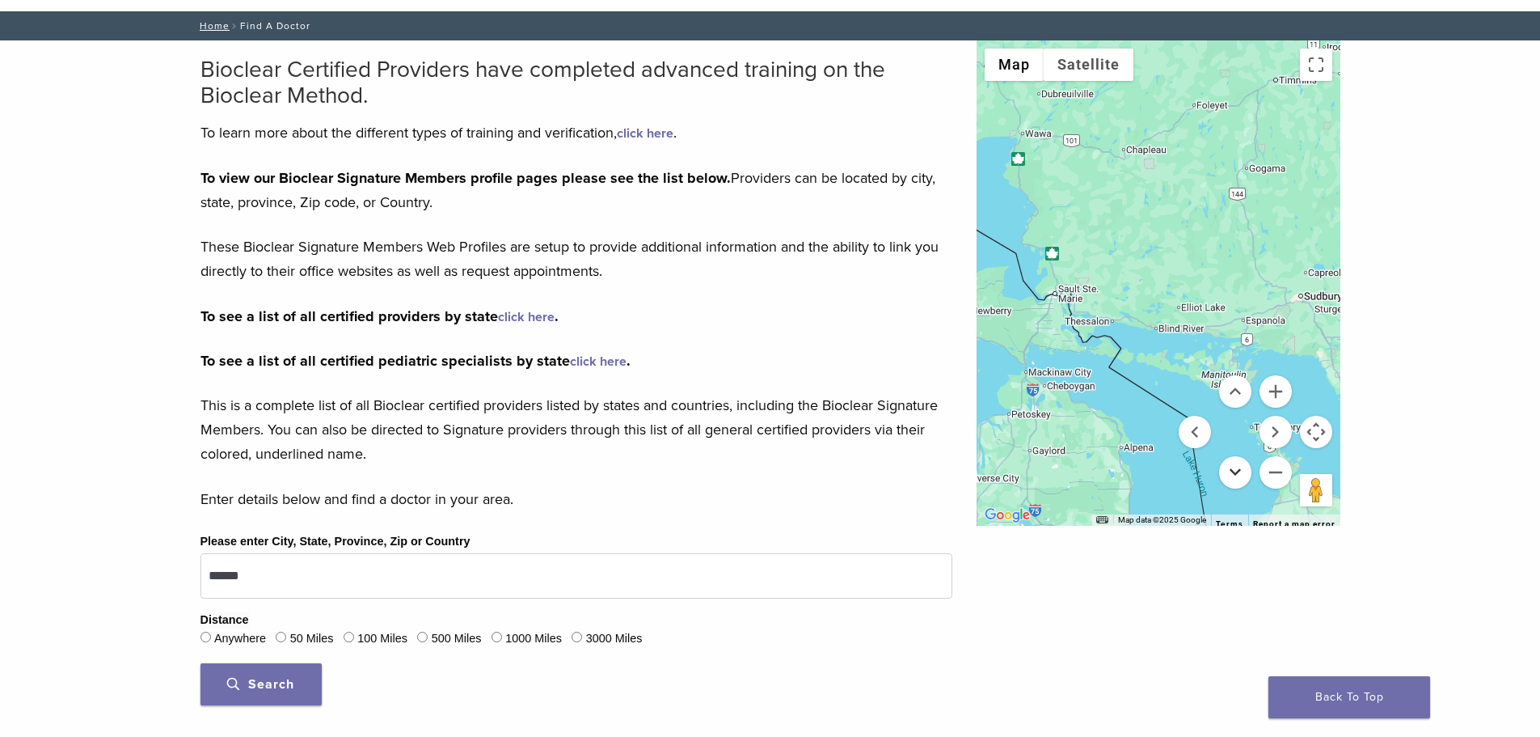
click at [1233, 469] on button "Move down" at bounding box center [1235, 472] width 32 height 32
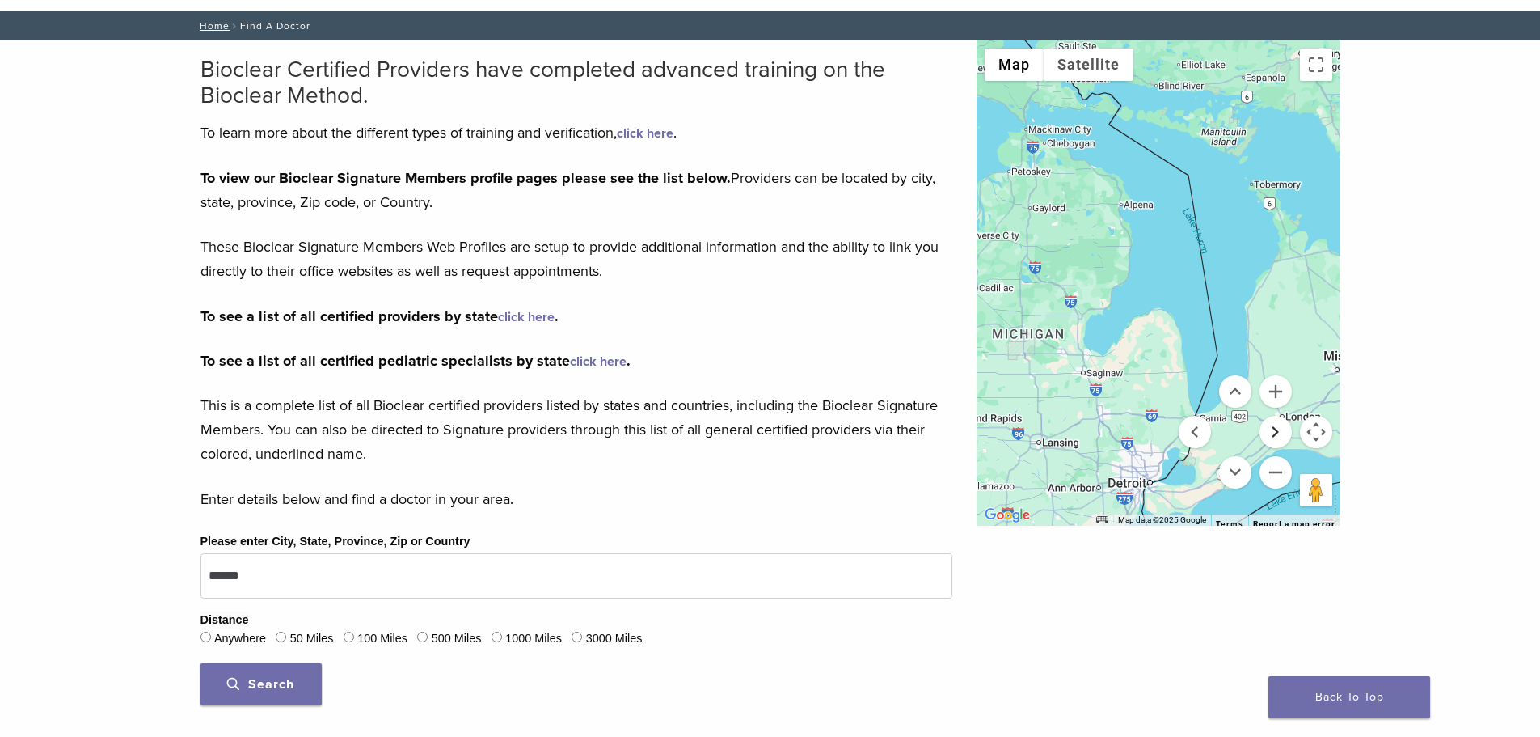
click at [1277, 437] on button "Move right" at bounding box center [1276, 432] width 32 height 32
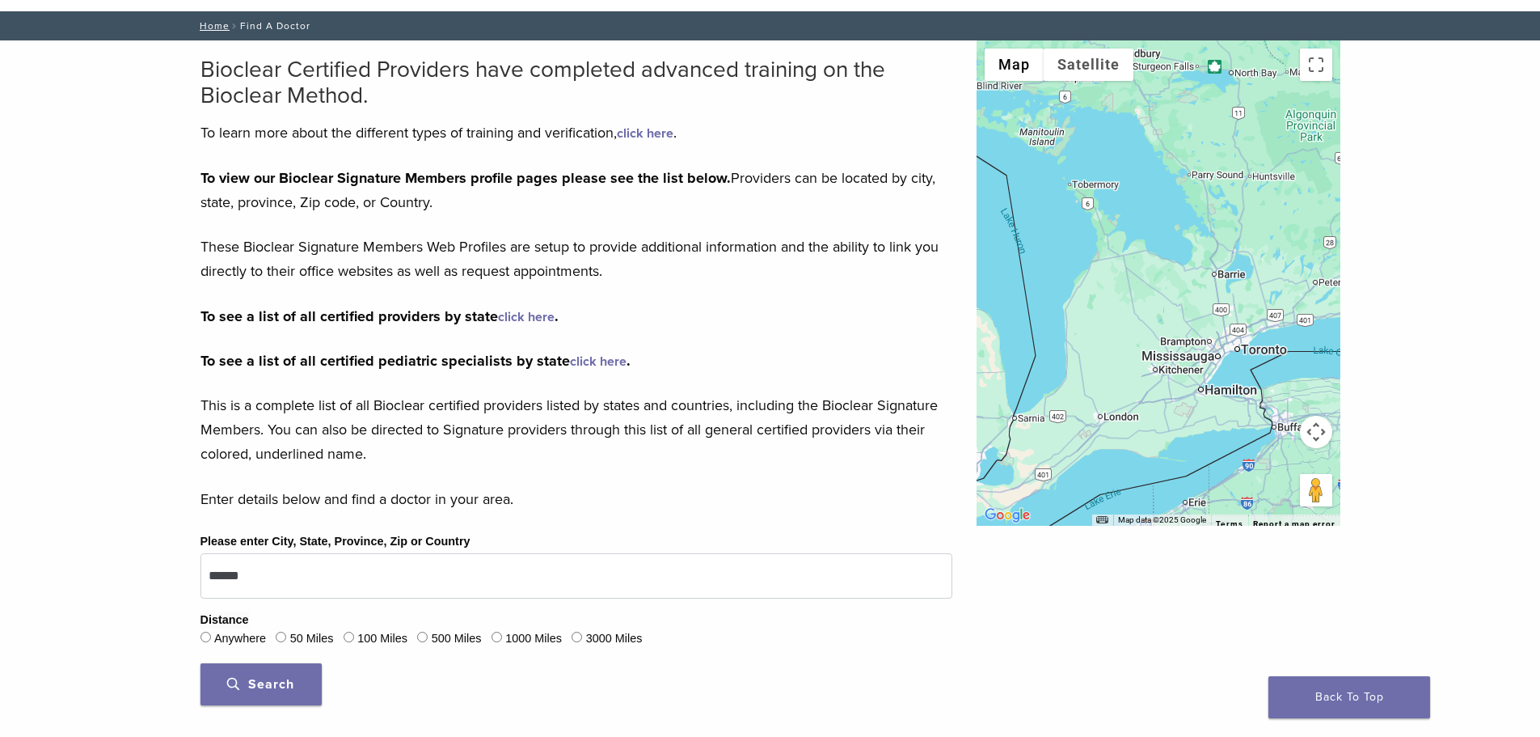
click at [585, 360] on link "click here" at bounding box center [598, 361] width 57 height 16
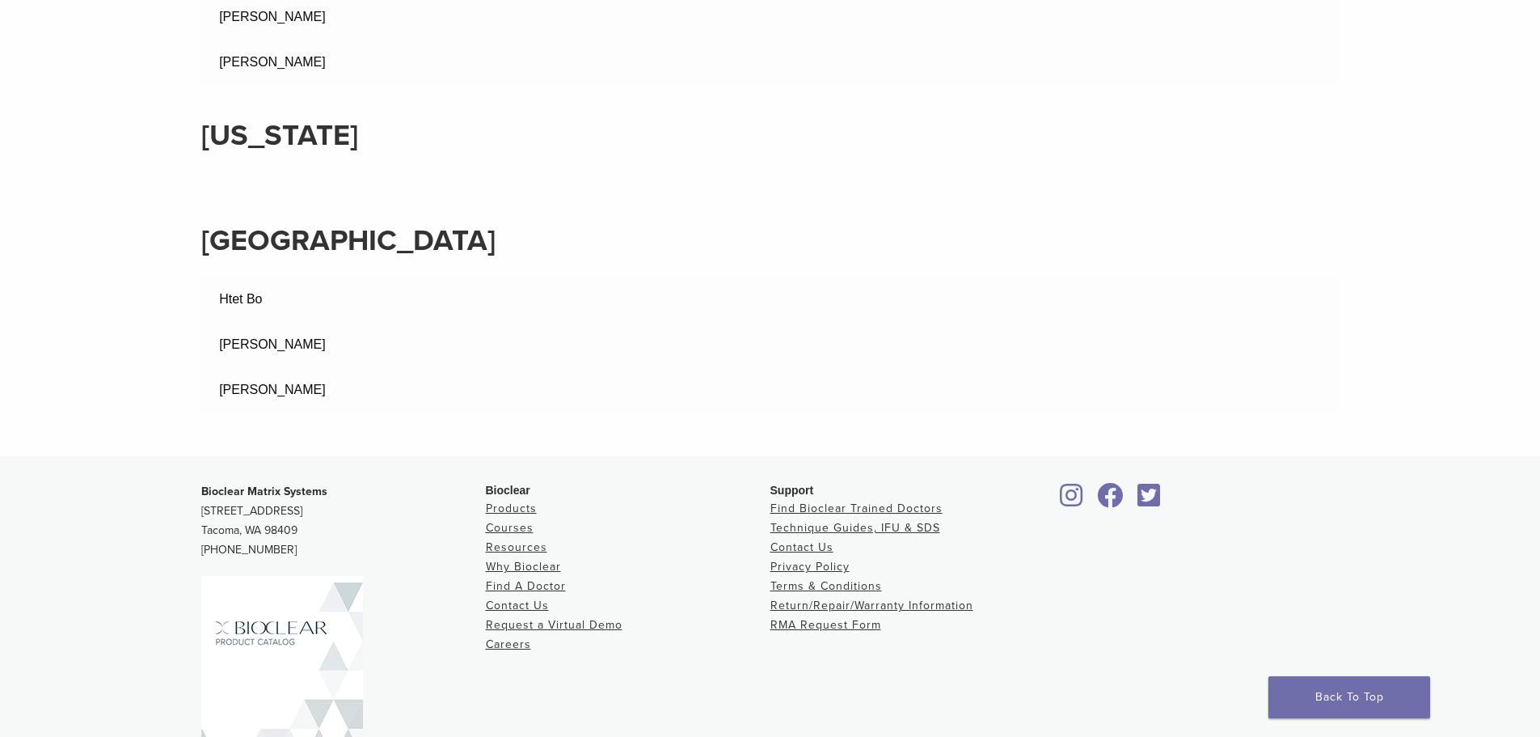
scroll to position [10962, 0]
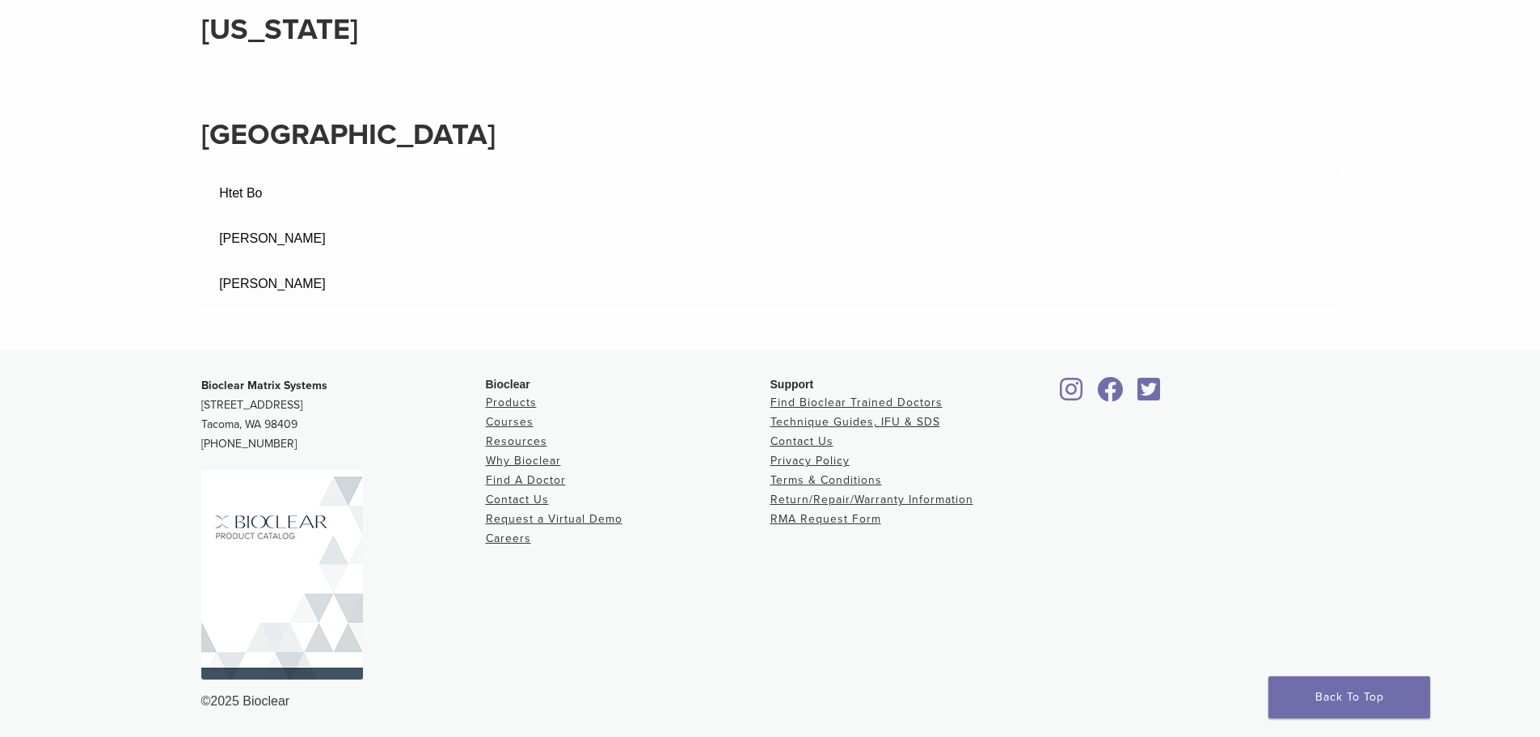
drag, startPoint x: 336, startPoint y: 243, endPoint x: 217, endPoint y: 222, distance: 120.8
click at [217, 222] on td "[PERSON_NAME]" at bounding box center [770, 238] width 1138 height 45
copy td "[PERSON_NAME]"
click at [298, 195] on td "Htet Bo" at bounding box center [770, 193] width 1138 height 45
drag, startPoint x: 286, startPoint y: 194, endPoint x: 190, endPoint y: 195, distance: 96.2
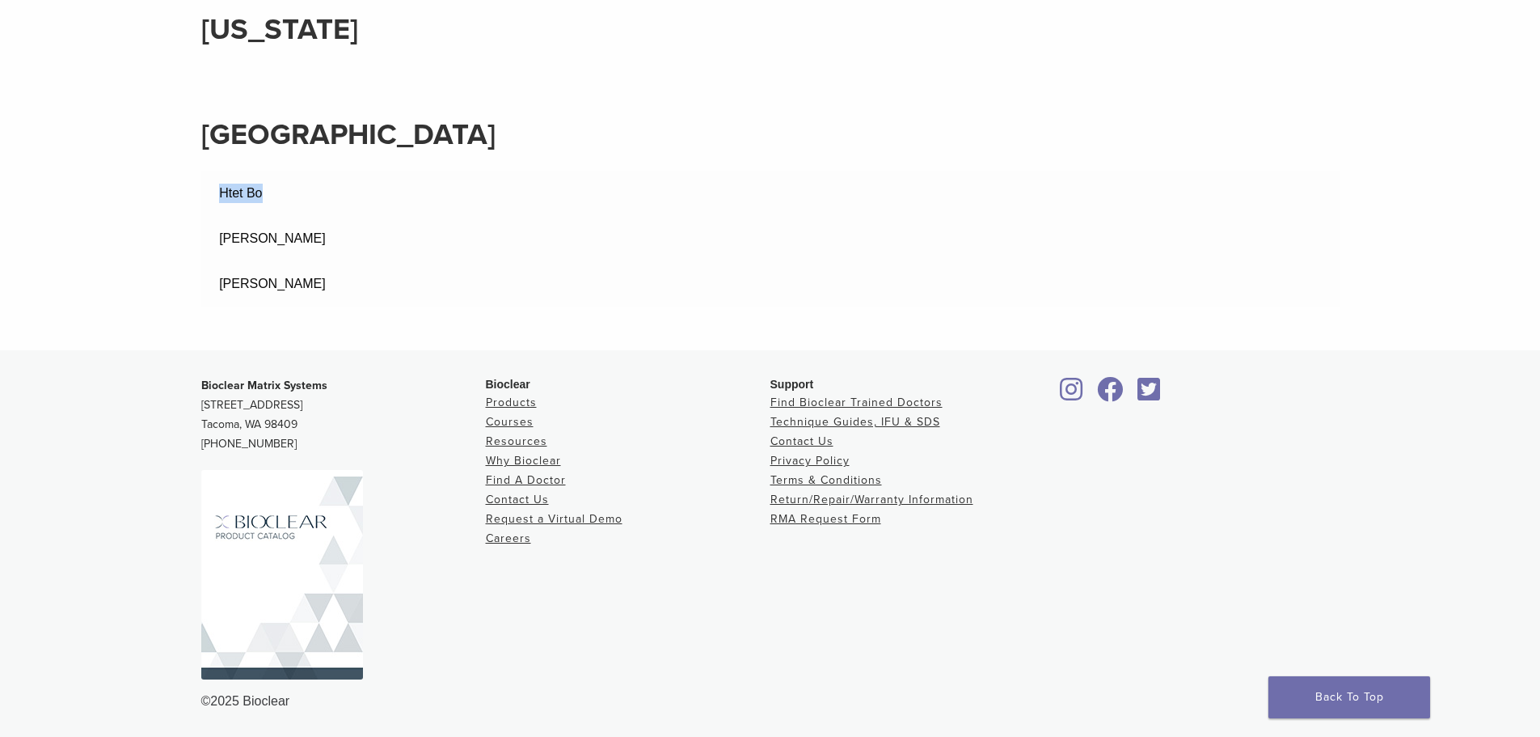
copy tbody "Htet Bo"
click at [406, 272] on td "[PERSON_NAME]" at bounding box center [770, 283] width 1138 height 45
drag, startPoint x: 386, startPoint y: 287, endPoint x: 204, endPoint y: 297, distance: 182.2
click at [204, 297] on td "[PERSON_NAME]" at bounding box center [770, 283] width 1138 height 45
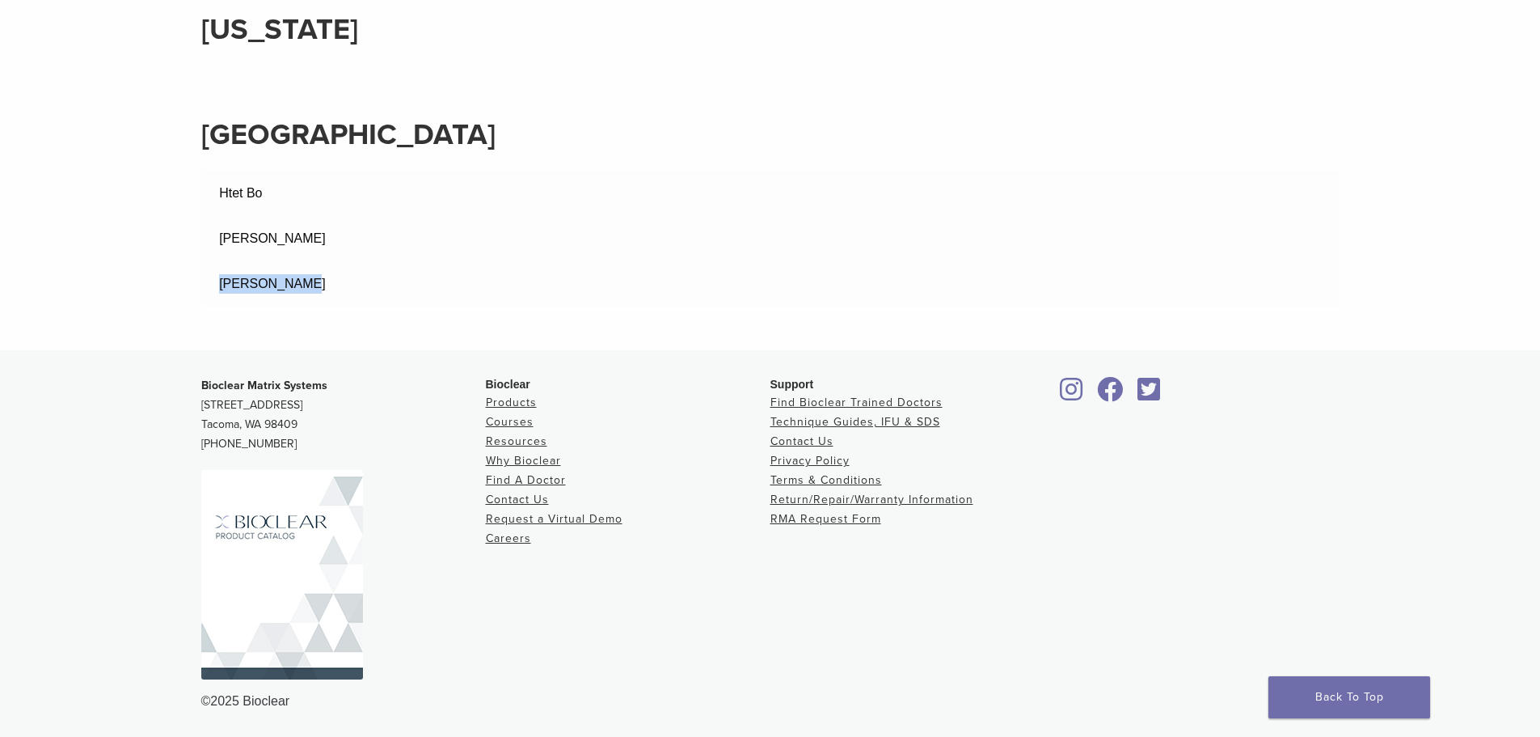
click at [373, 304] on td "[PERSON_NAME]" at bounding box center [770, 283] width 1138 height 45
drag, startPoint x: 331, startPoint y: 282, endPoint x: 160, endPoint y: 278, distance: 171.5
click at [475, 264] on td "[PERSON_NAME]" at bounding box center [770, 283] width 1138 height 45
drag, startPoint x: 316, startPoint y: 289, endPoint x: 209, endPoint y: 290, distance: 107.5
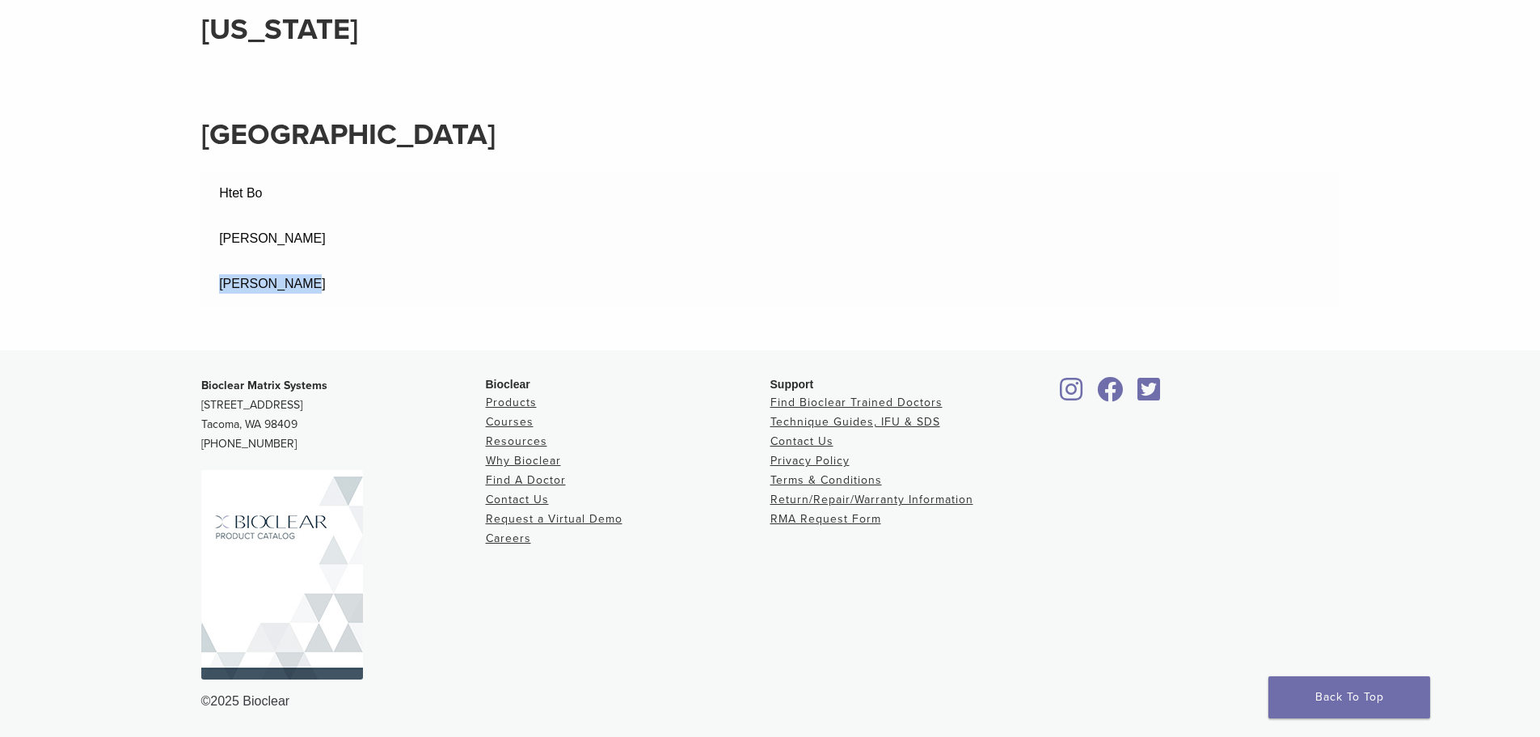
click at [209, 290] on td "[PERSON_NAME]" at bounding box center [770, 283] width 1138 height 45
copy td "[PERSON_NAME]"
